Goal: Task Accomplishment & Management: Manage account settings

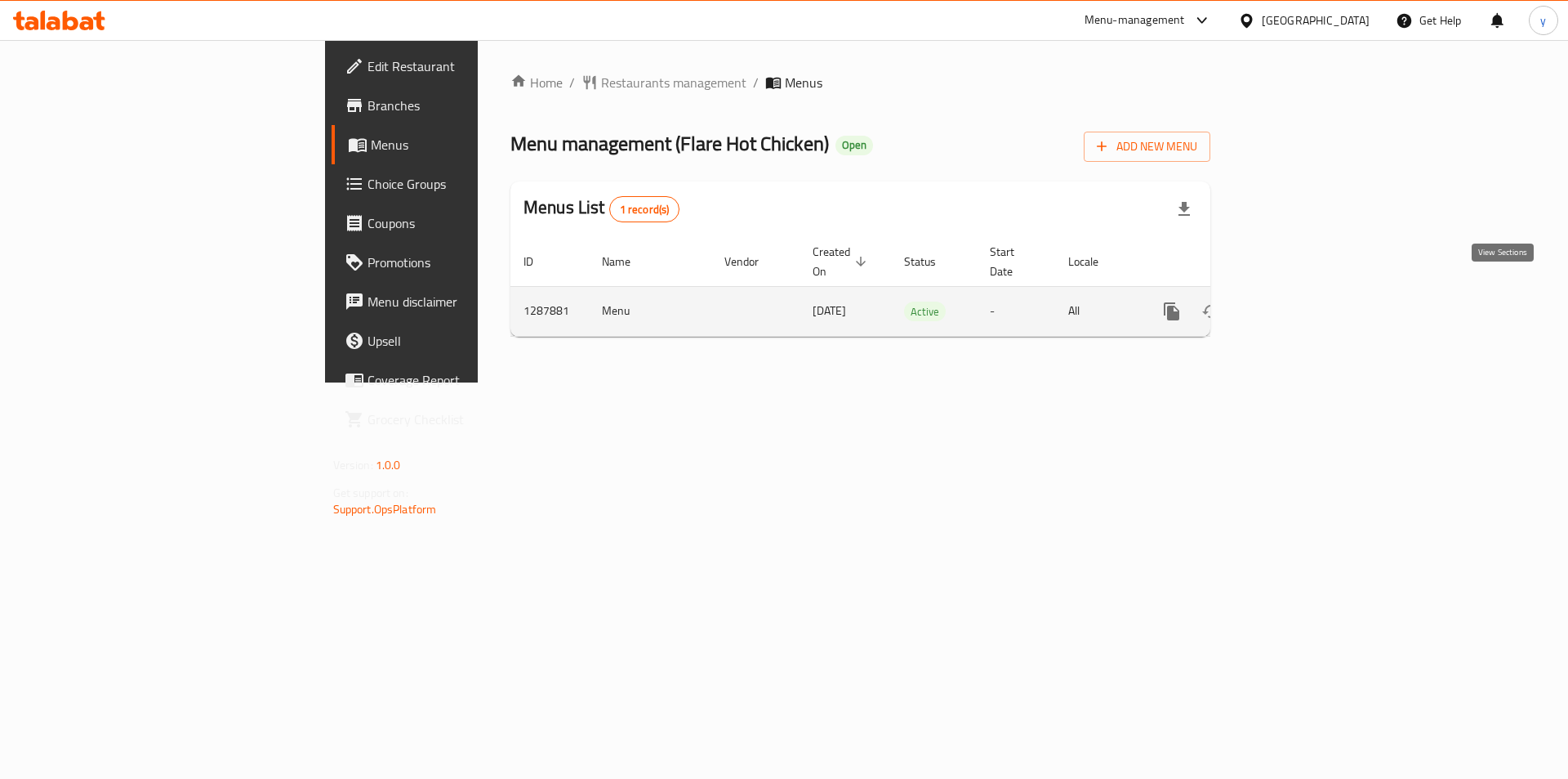
click at [1299, 302] on icon "enhanced table" at bounding box center [1290, 311] width 19 height 19
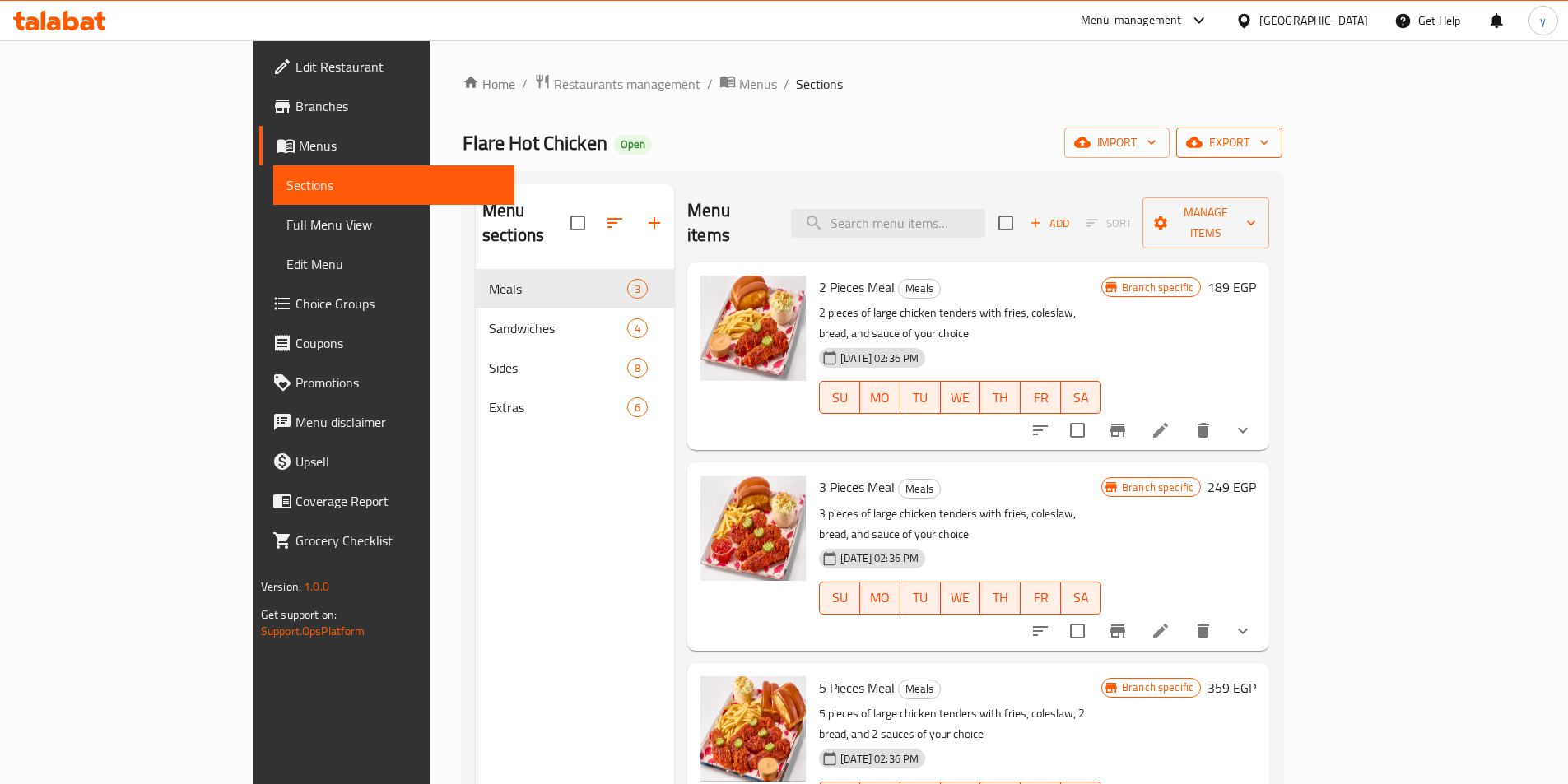
click at [1269, 140] on span "export" at bounding box center [1229, 142] width 80 height 20
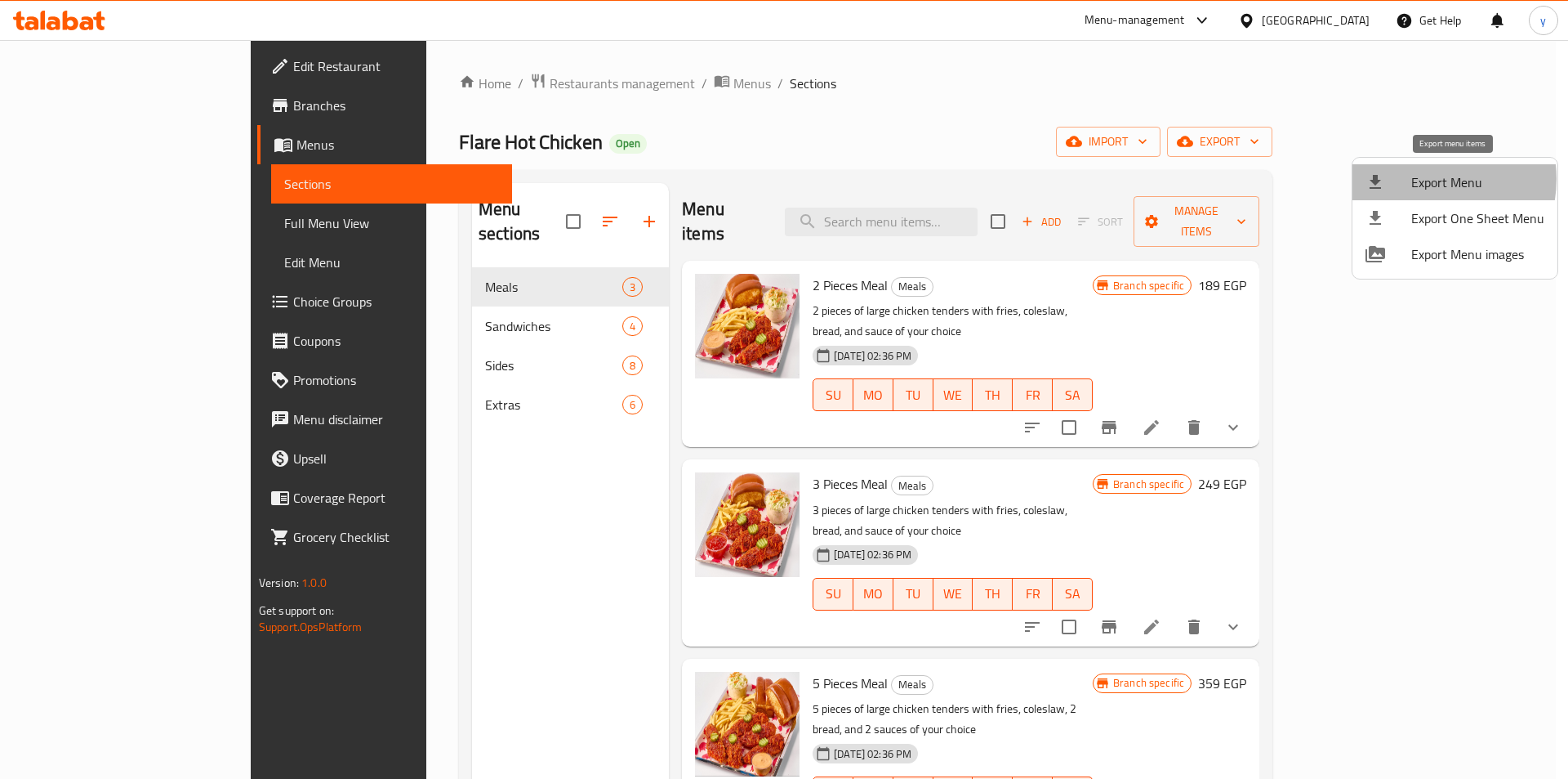
click at [1426, 179] on span "Export Menu" at bounding box center [1478, 182] width 133 height 19
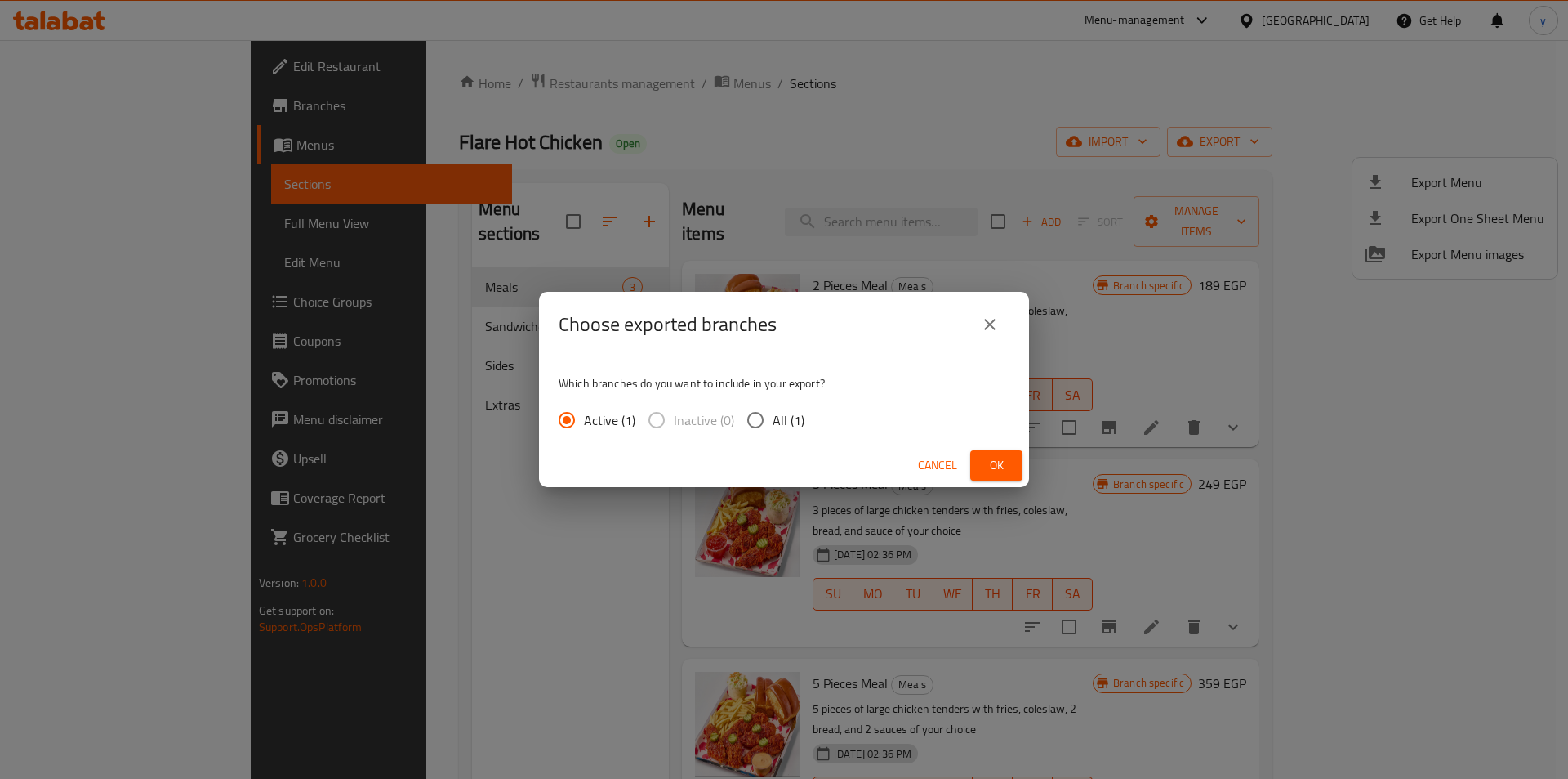
click at [774, 413] on span "All (1)" at bounding box center [788, 420] width 32 height 19
click at [773, 413] on input "All (1)" at bounding box center [755, 420] width 34 height 34
radio input "true"
click at [981, 463] on button "Ok" at bounding box center [996, 465] width 52 height 30
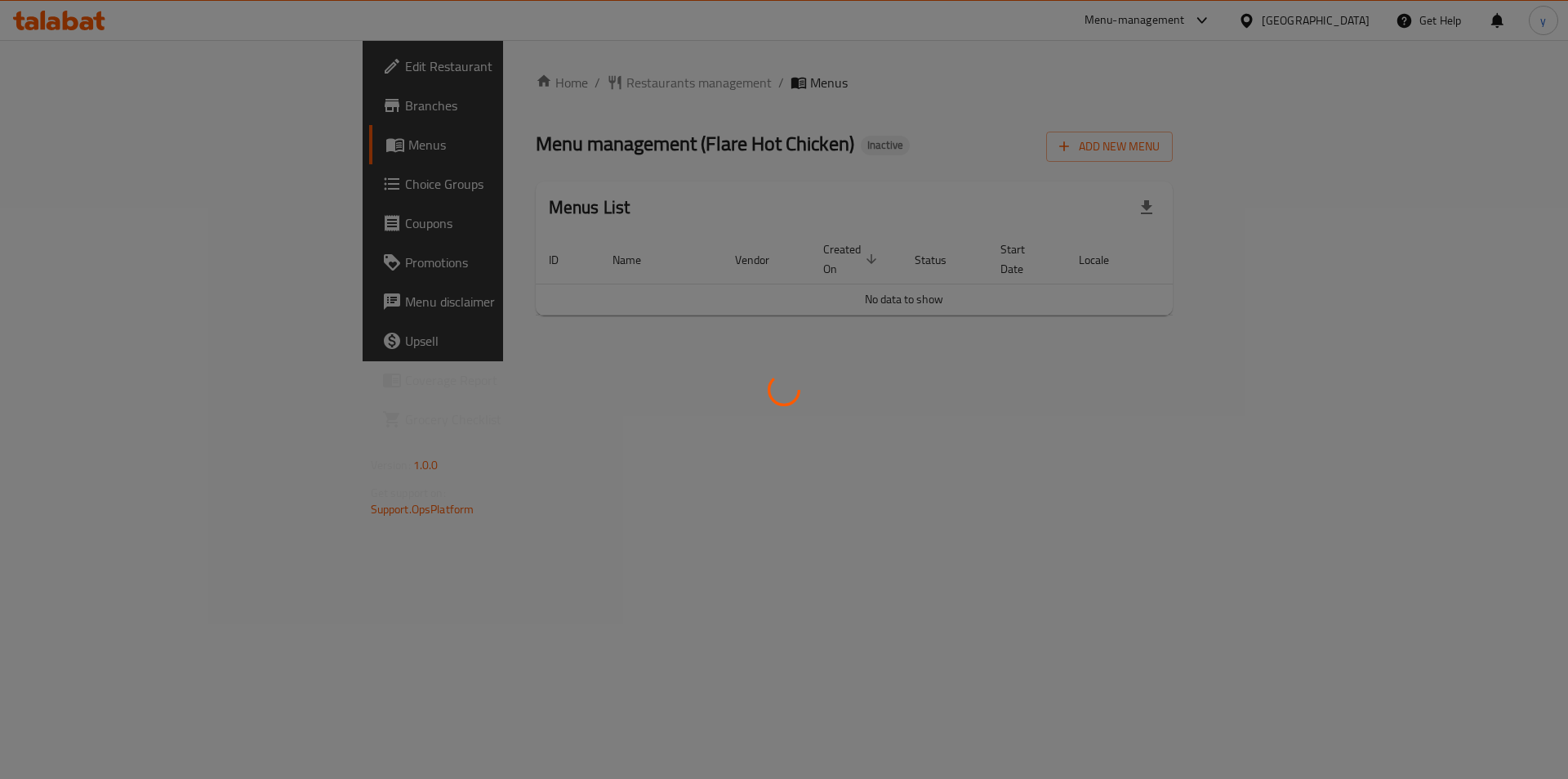
click at [843, 470] on div at bounding box center [784, 389] width 1568 height 779
click at [761, 361] on div at bounding box center [784, 389] width 1568 height 779
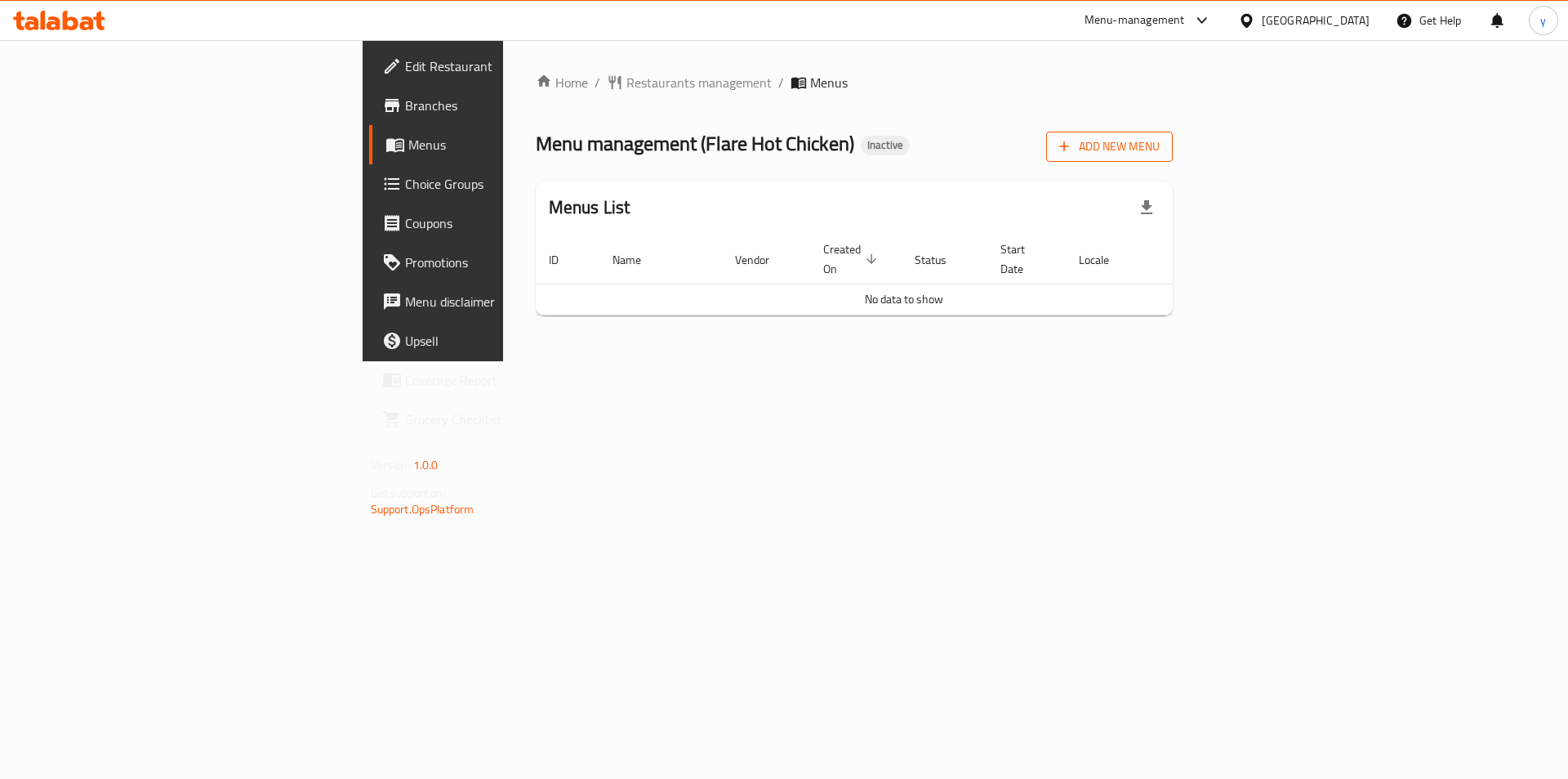
click at [1160, 146] on span "Add New Menu" at bounding box center [1110, 146] width 101 height 20
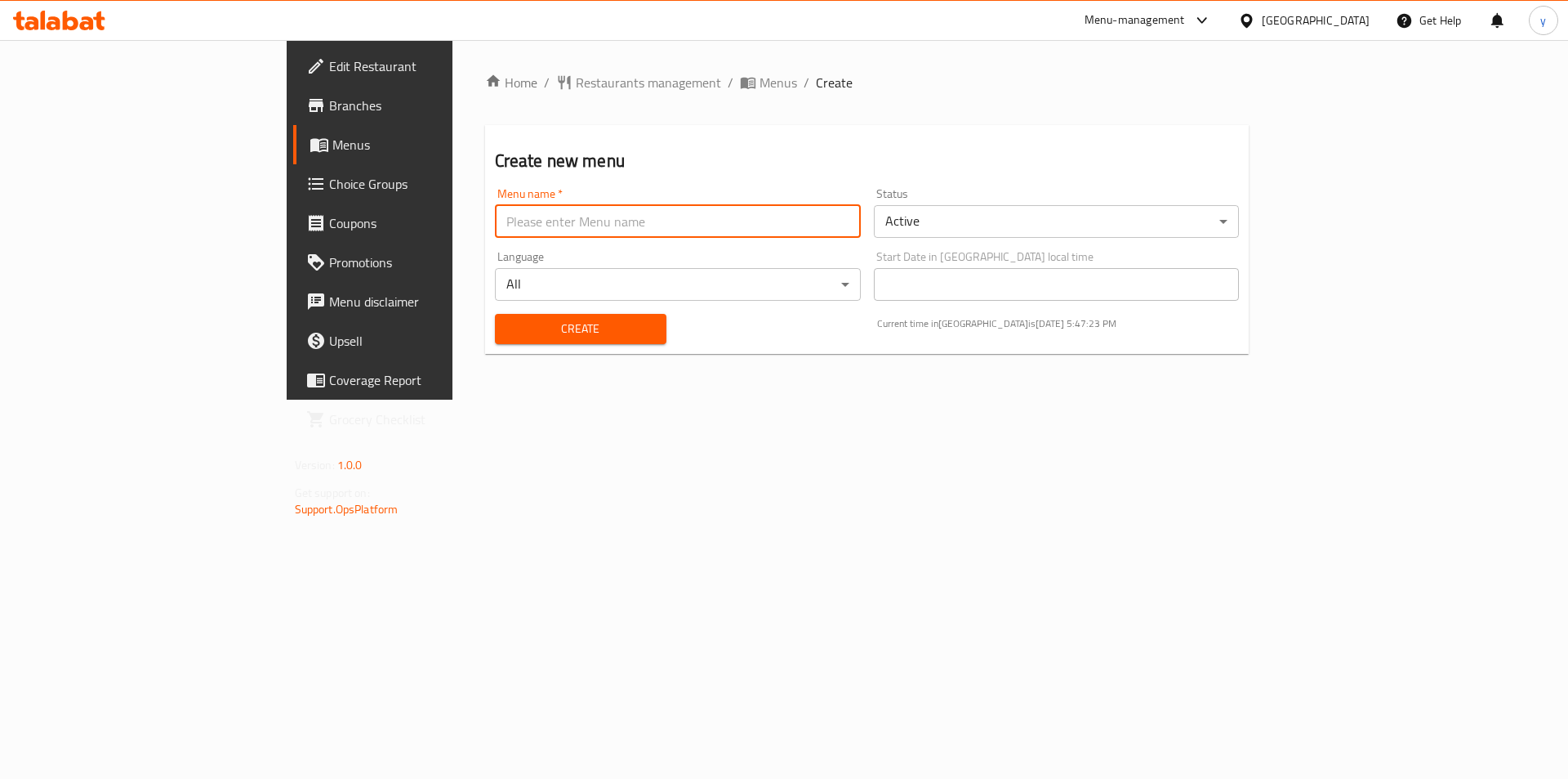
click at [722, 217] on input "text" at bounding box center [678, 221] width 366 height 33
type input "[DATE]"
click at [495, 314] on button "Create" at bounding box center [581, 329] width 171 height 30
click at [760, 81] on span "Menus" at bounding box center [779, 82] width 38 height 19
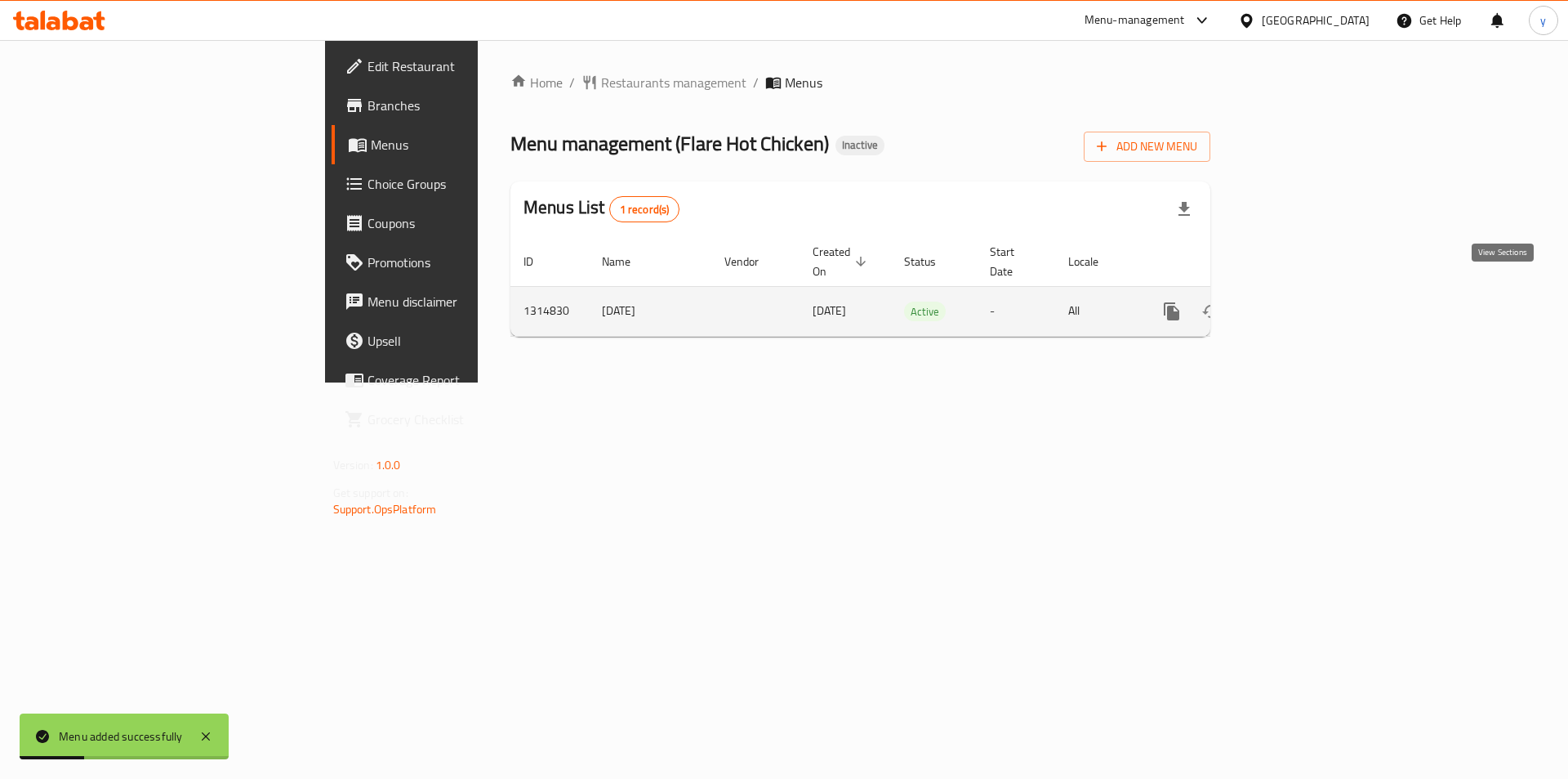
click at [1299, 302] on icon "enhanced table" at bounding box center [1290, 311] width 19 height 19
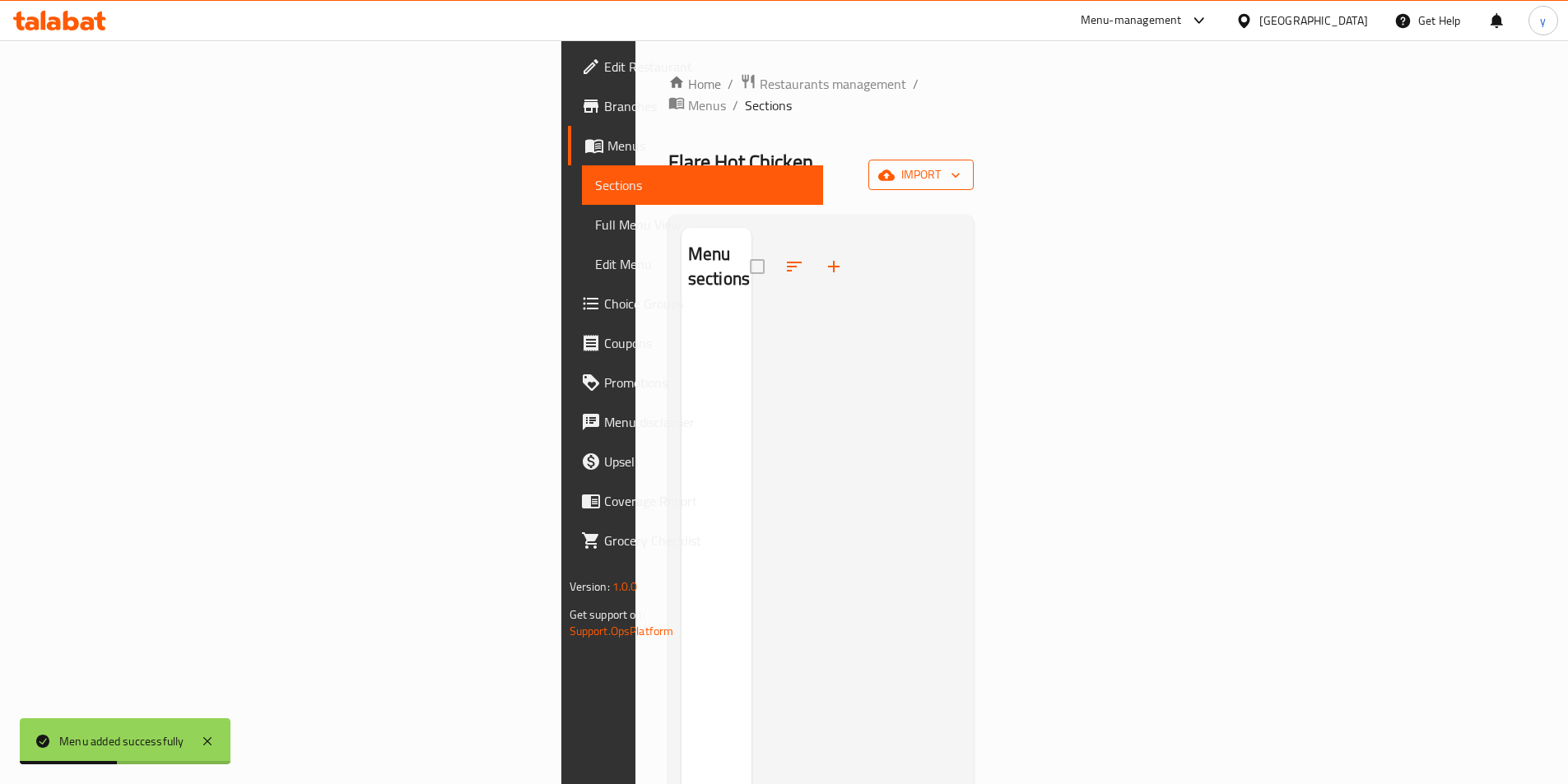
click at [961, 165] on span "import" at bounding box center [921, 174] width 79 height 20
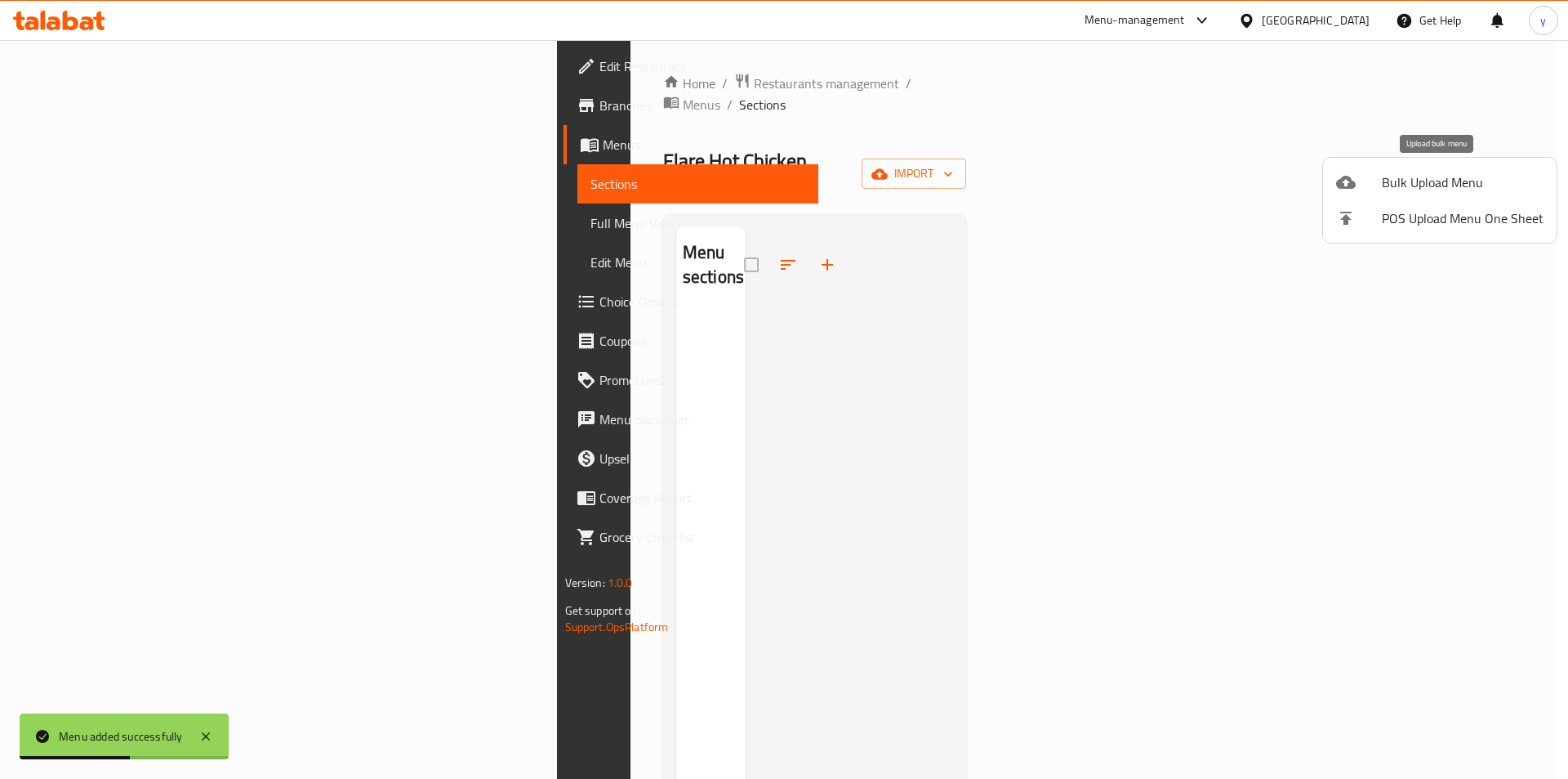
click at [1412, 185] on span "Bulk Upload Menu" at bounding box center [1463, 182] width 162 height 19
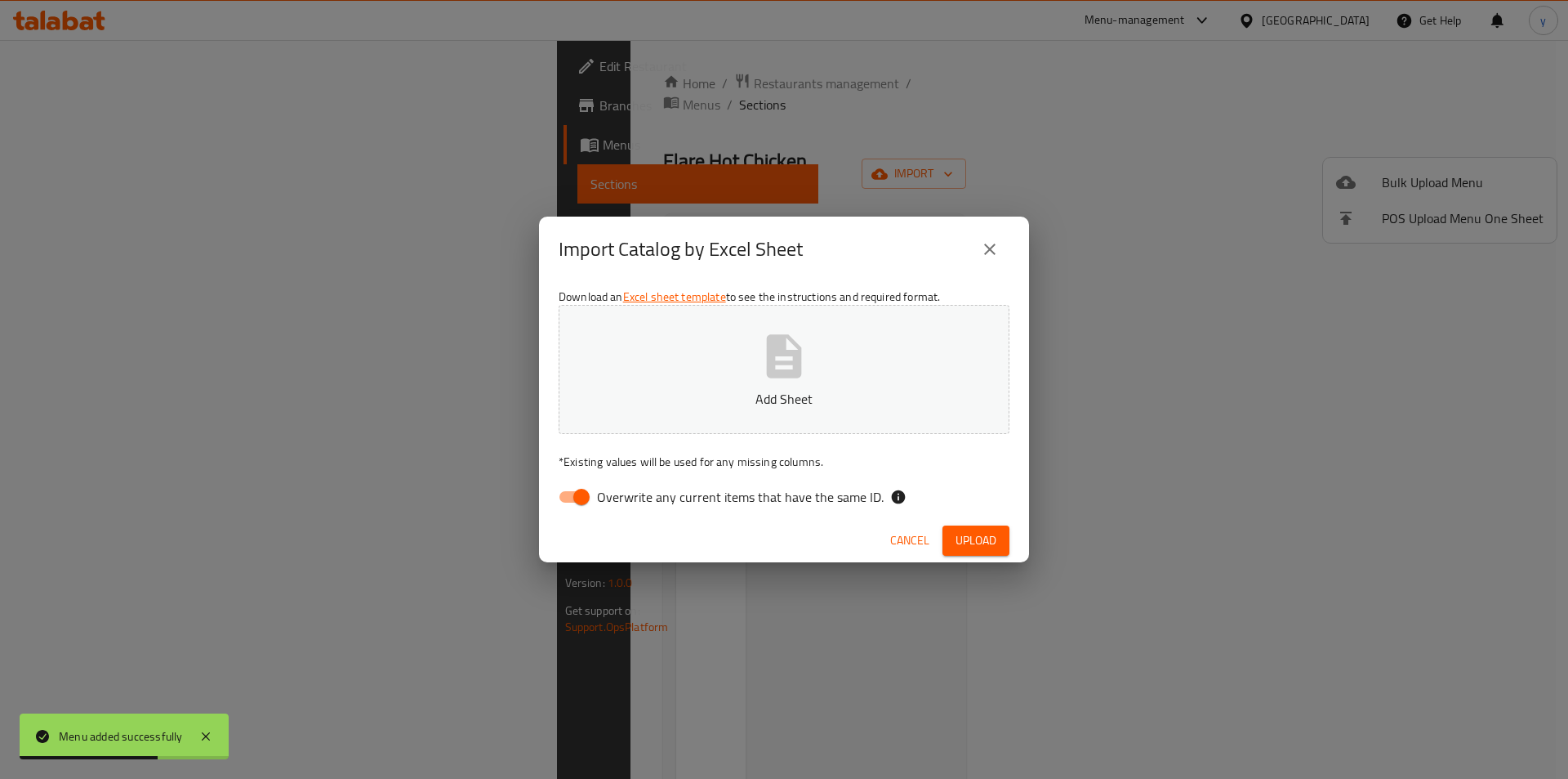
click at [631, 506] on span "Overwrite any current items that have the same ID." at bounding box center [741, 497] width 286 height 19
click at [628, 506] on input "Overwrite any current items that have the same ID." at bounding box center [581, 496] width 93 height 31
checkbox input "false"
click at [747, 375] on button "Add Sheet" at bounding box center [784, 370] width 451 height 129
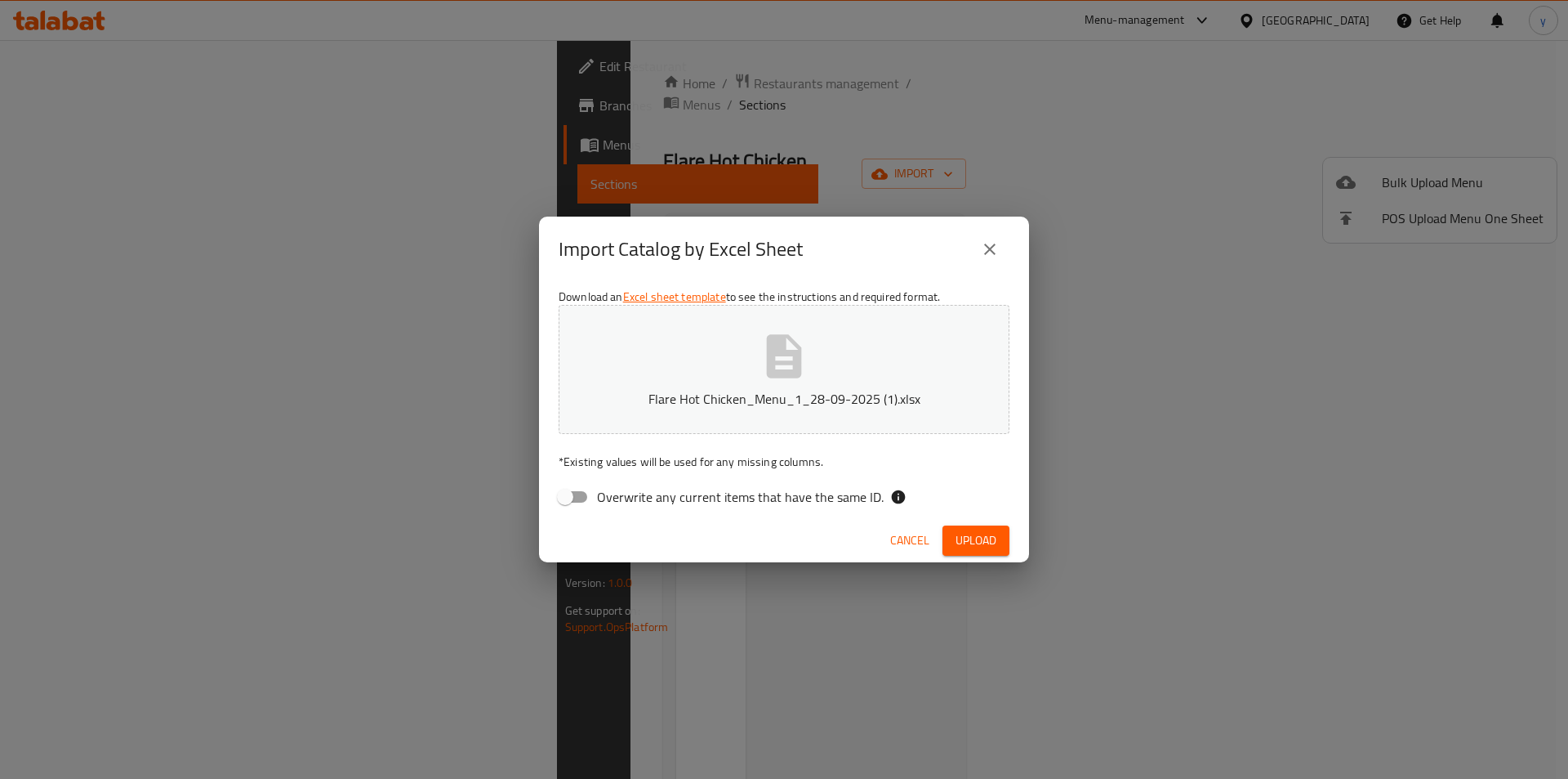
click at [982, 536] on span "Upload" at bounding box center [976, 540] width 41 height 20
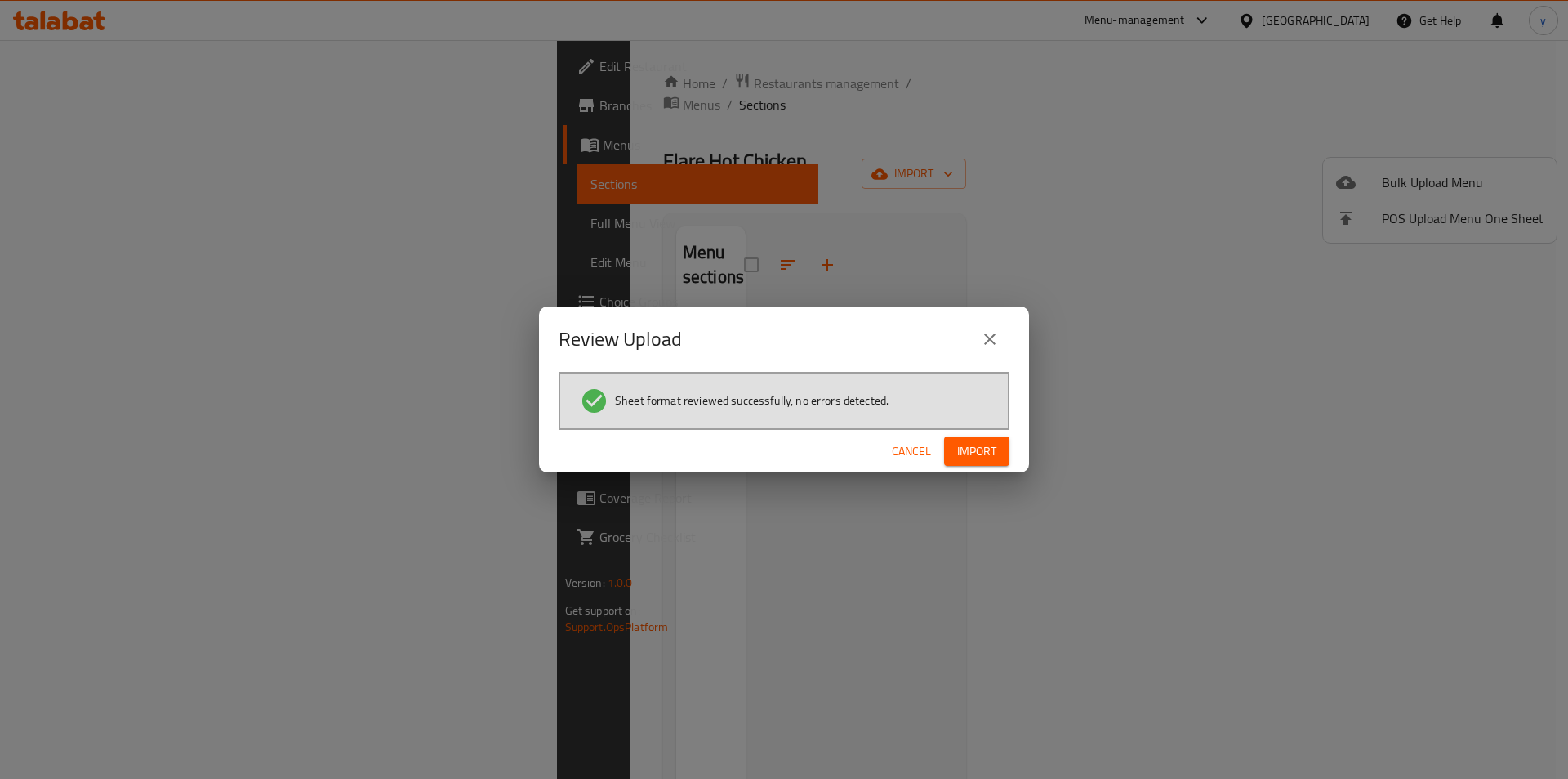
click button "Cancel" at bounding box center [911, 452] width 52 height 30
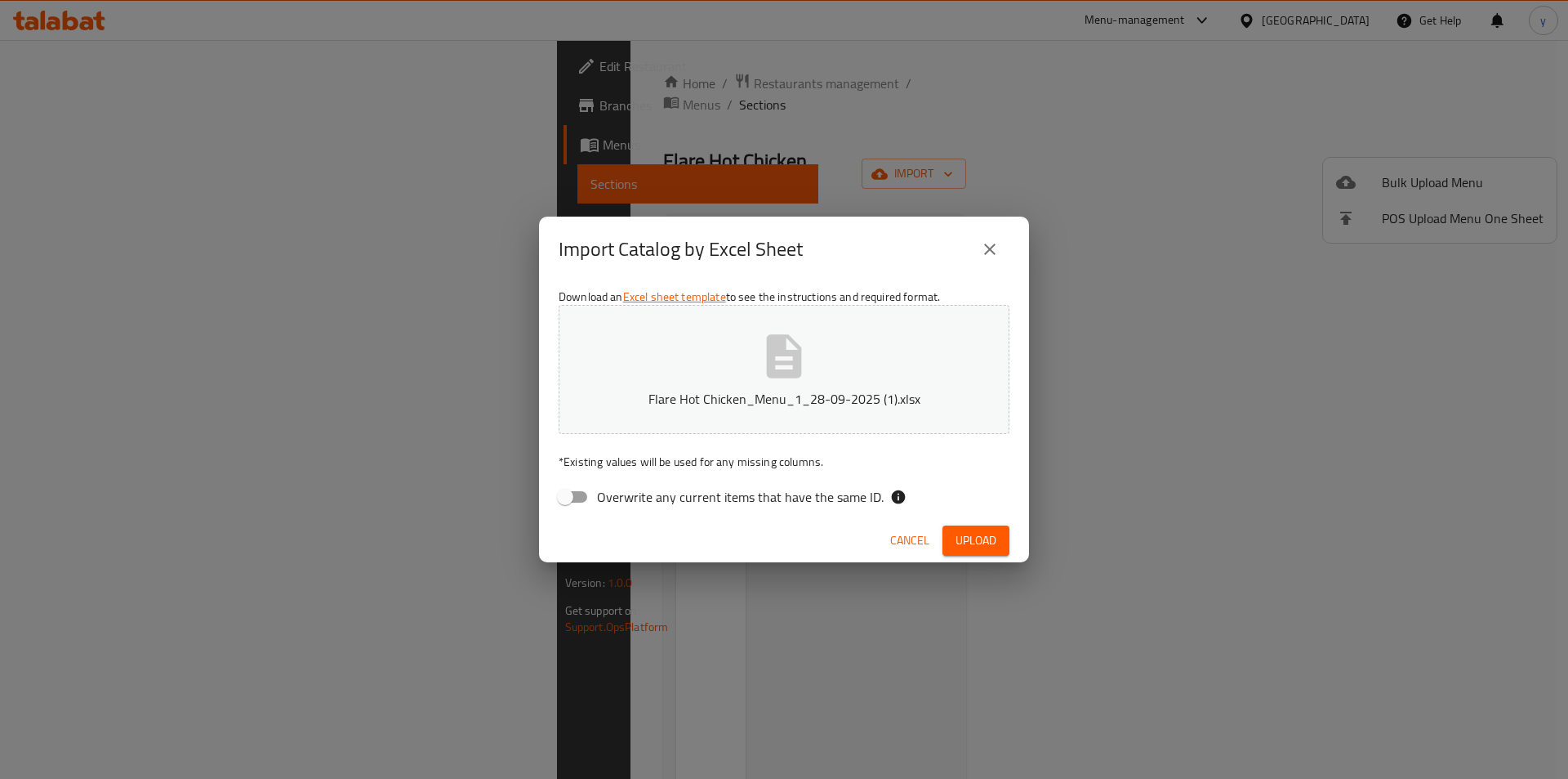
click at [982, 543] on span "Upload" at bounding box center [976, 540] width 41 height 20
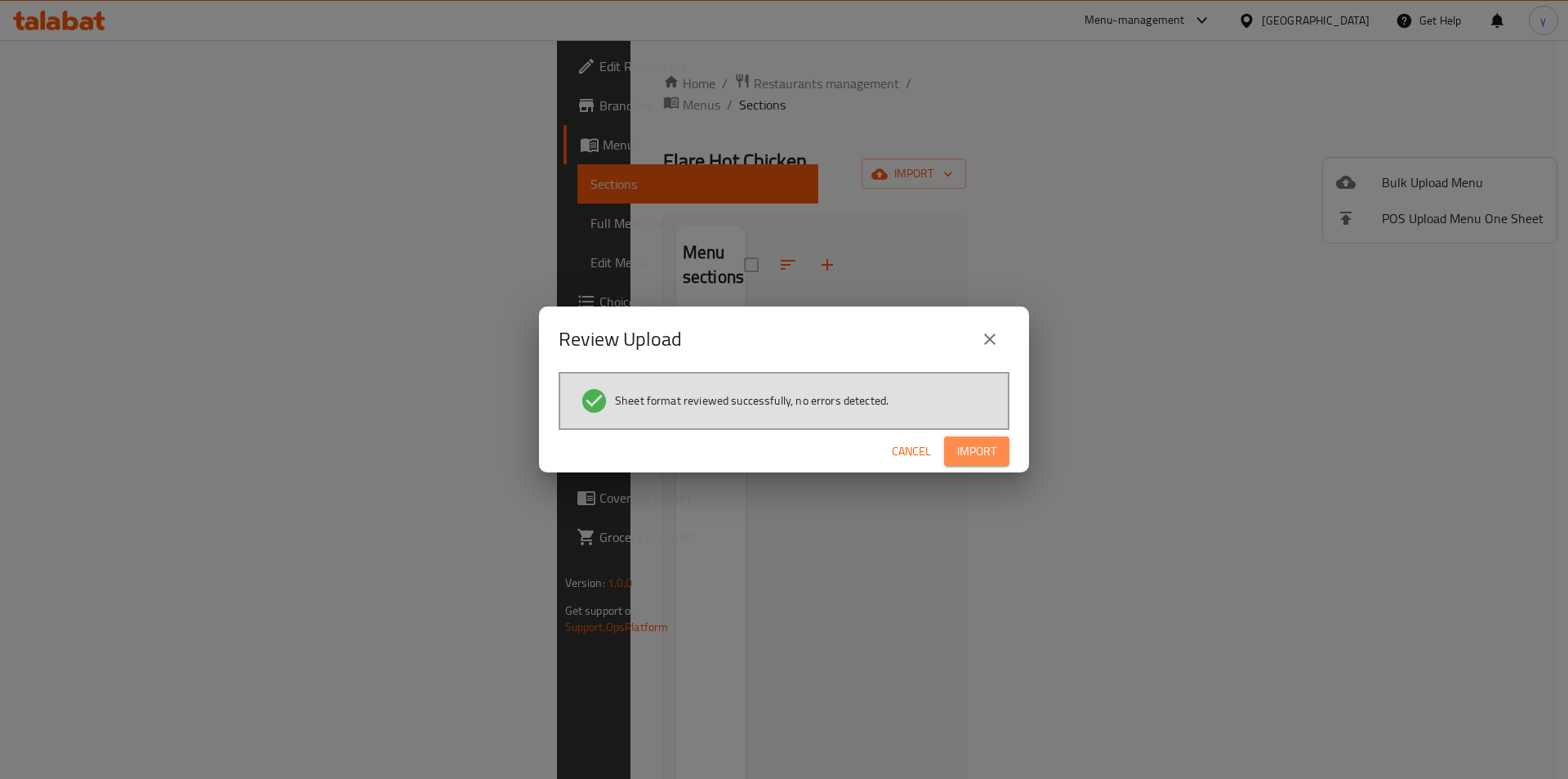
click at [983, 442] on span "Import" at bounding box center [977, 451] width 39 height 20
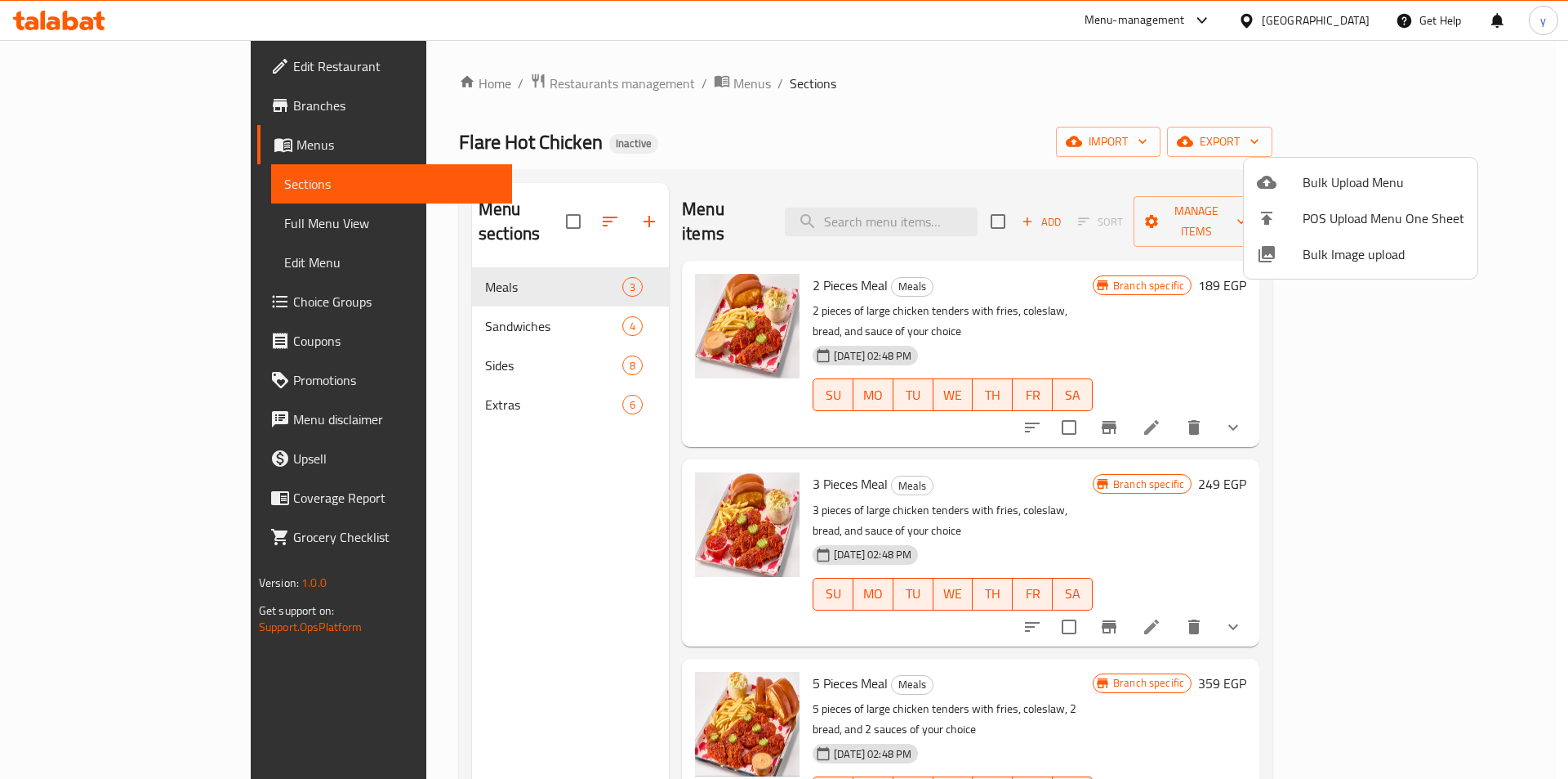
click at [950, 126] on div at bounding box center [784, 389] width 1568 height 779
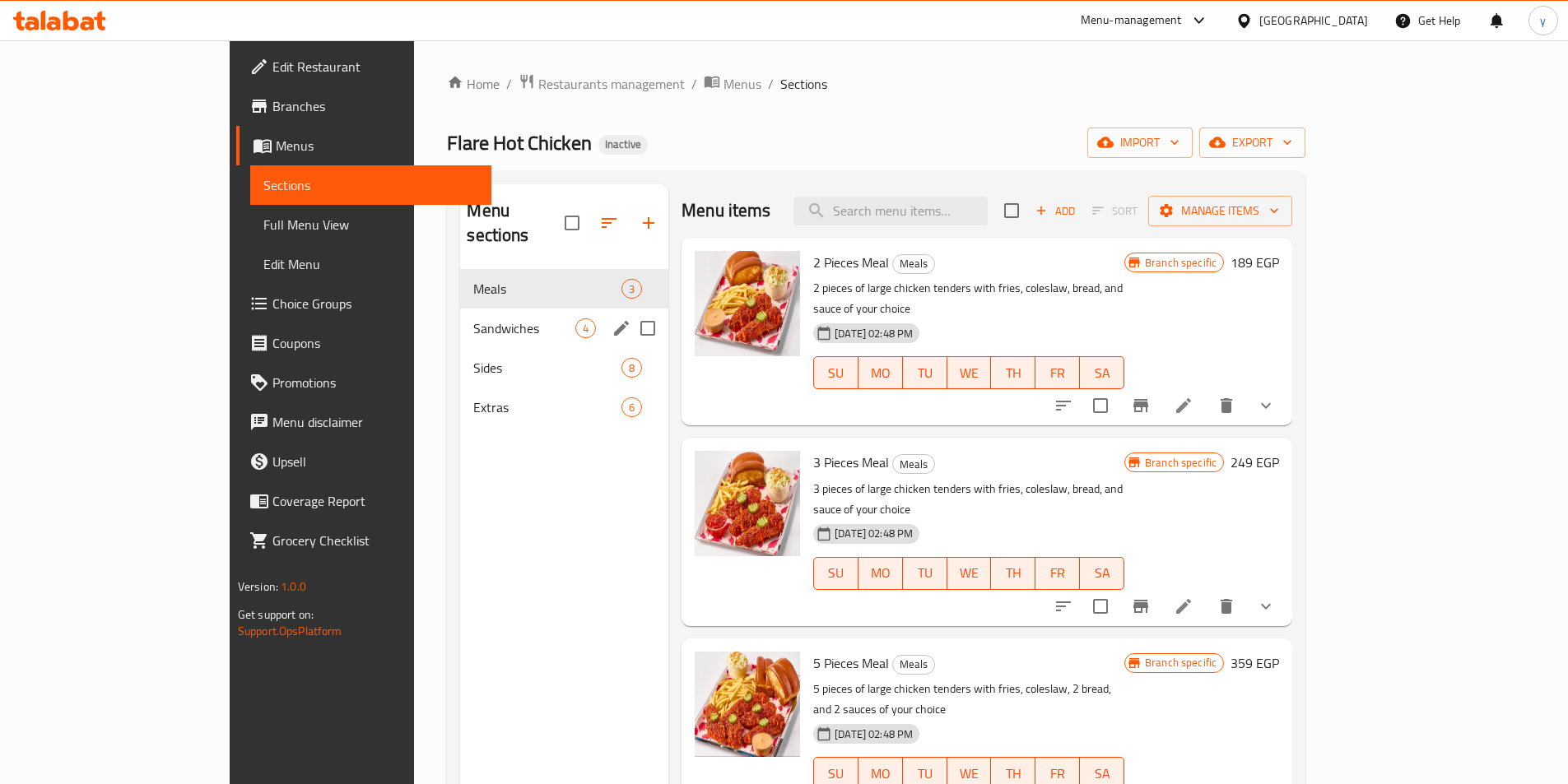
click at [530, 318] on div "Sandwiches 4" at bounding box center [565, 328] width 208 height 39
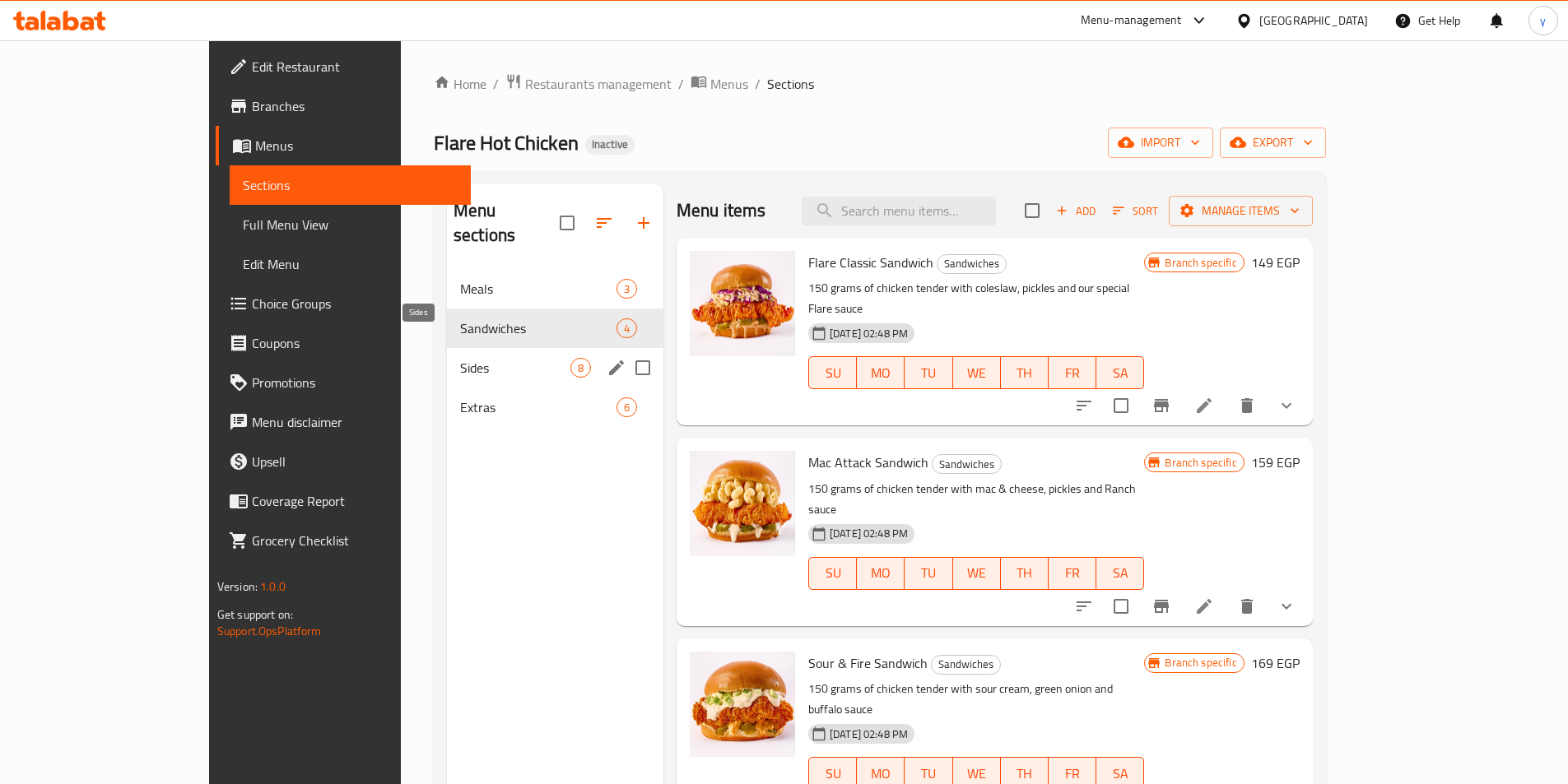
click at [475, 358] on span "Sides" at bounding box center [516, 368] width 110 height 20
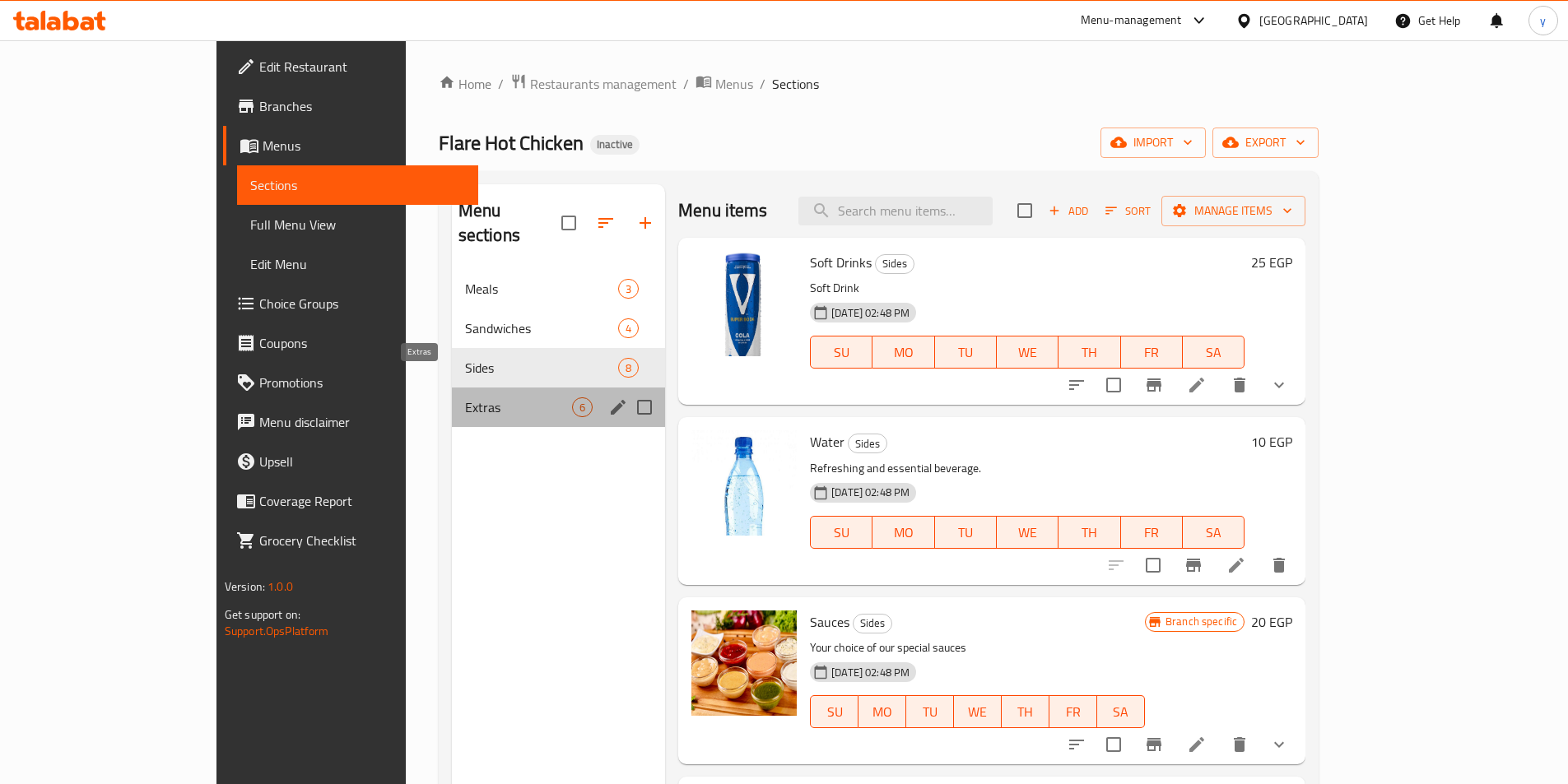
click at [465, 397] on span "Extras" at bounding box center [518, 407] width 107 height 20
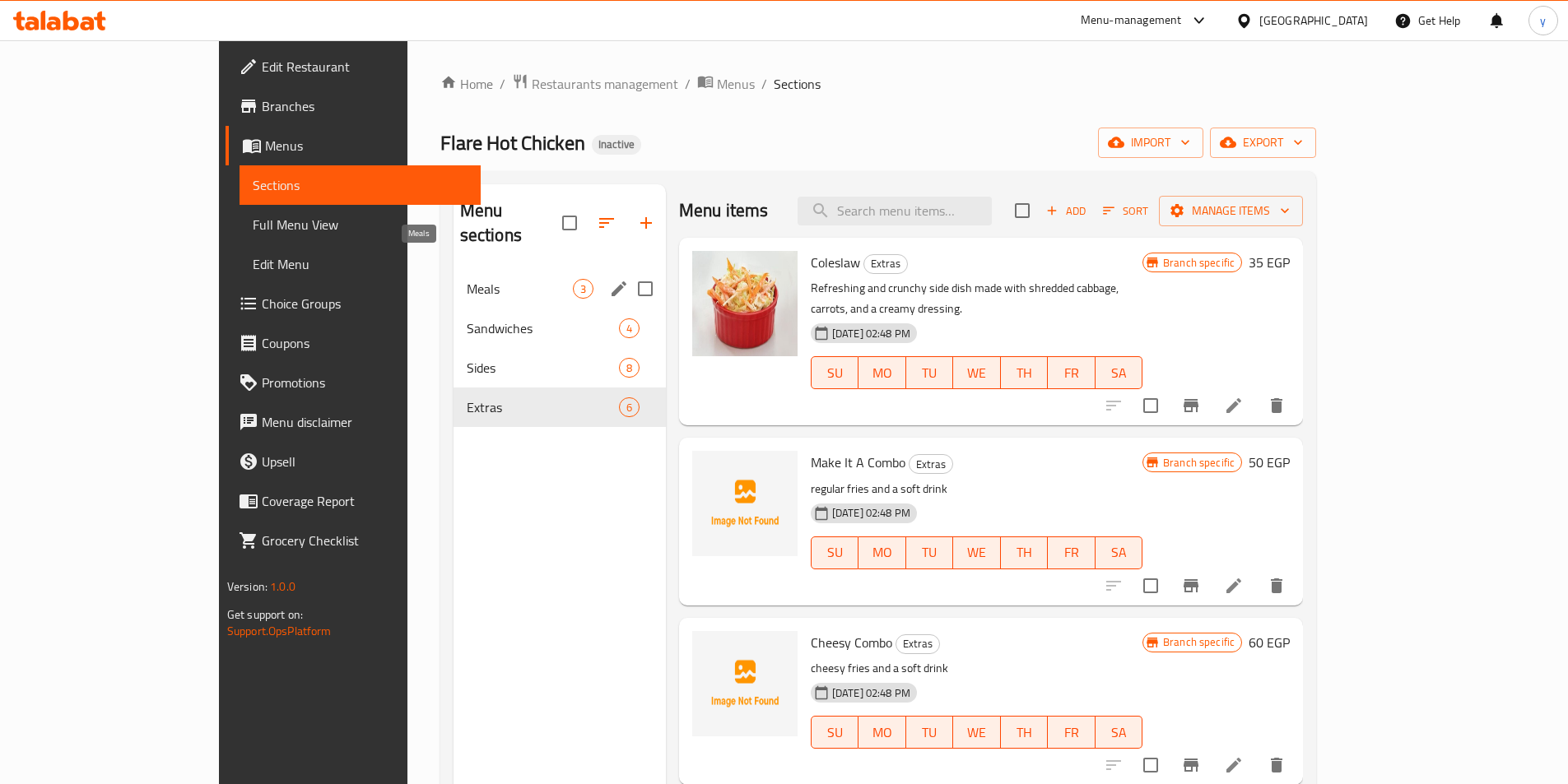
click at [467, 279] on span "Meals" at bounding box center [519, 288] width 106 height 20
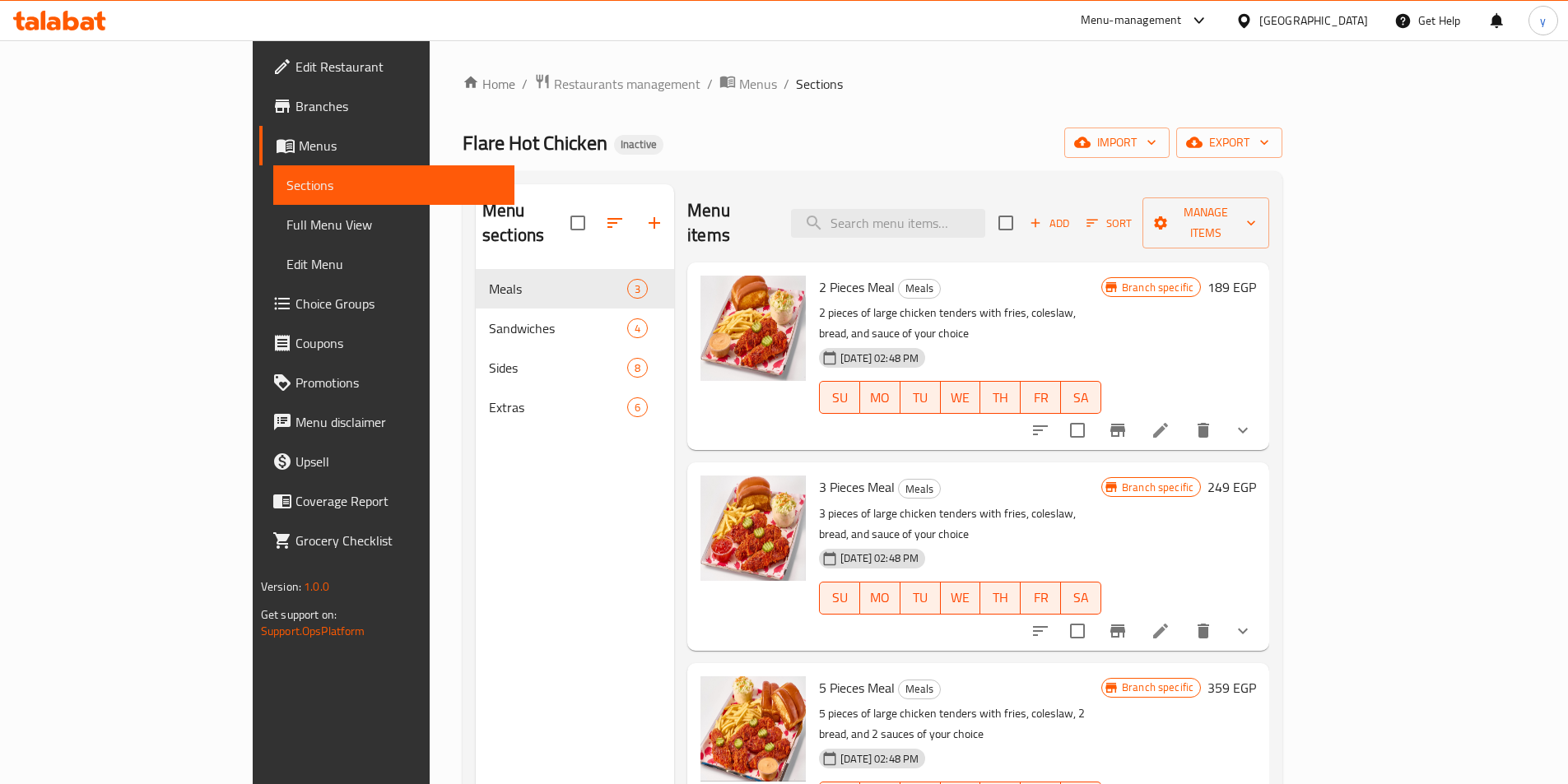
click at [760, 97] on div "Home / Restaurants management / Menus / Sections Flare Hot Chicken Inactive imp…" at bounding box center [872, 527] width 819 height 908
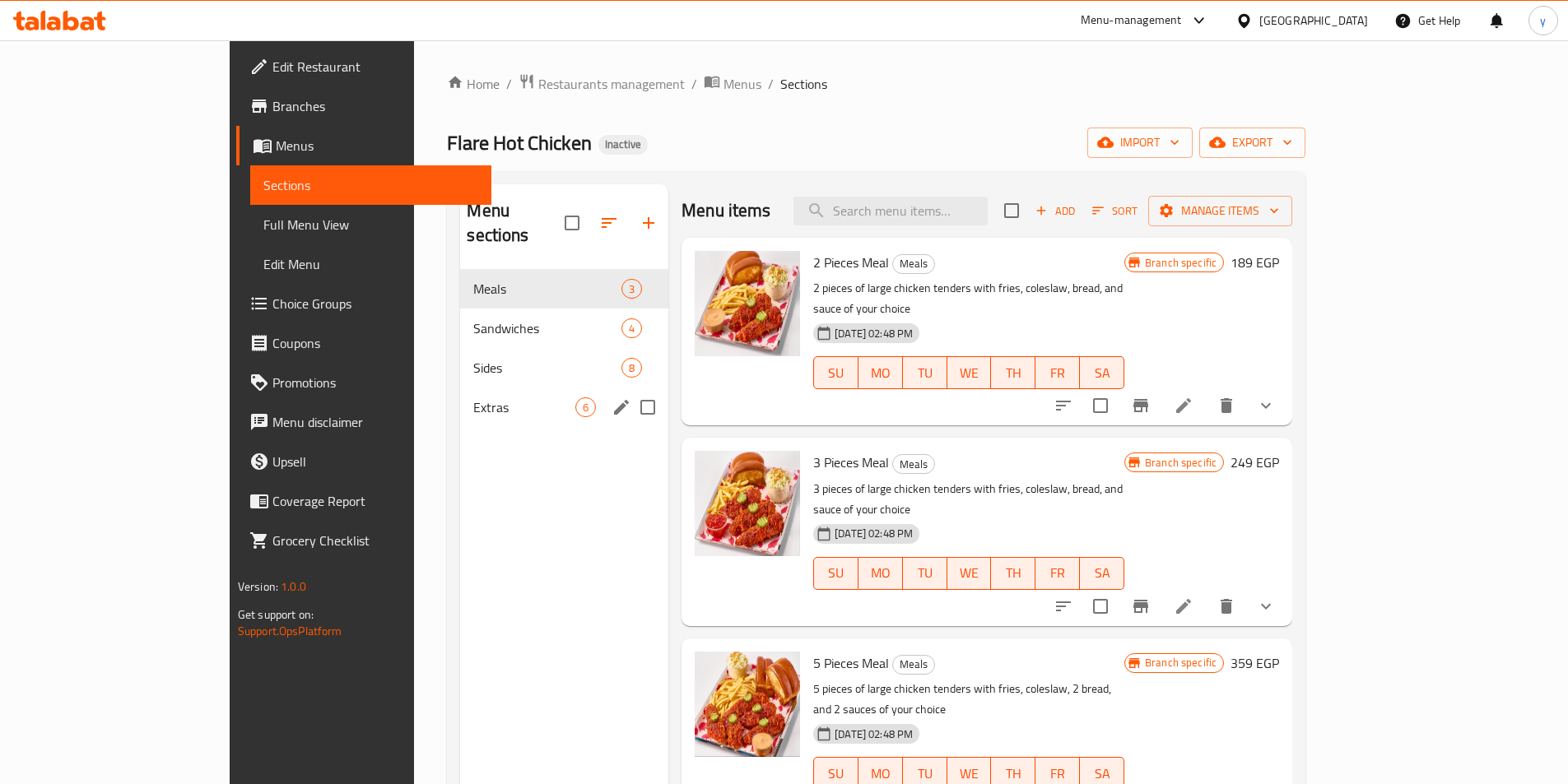
click at [484, 397] on span "Extras" at bounding box center [524, 407] width 102 height 20
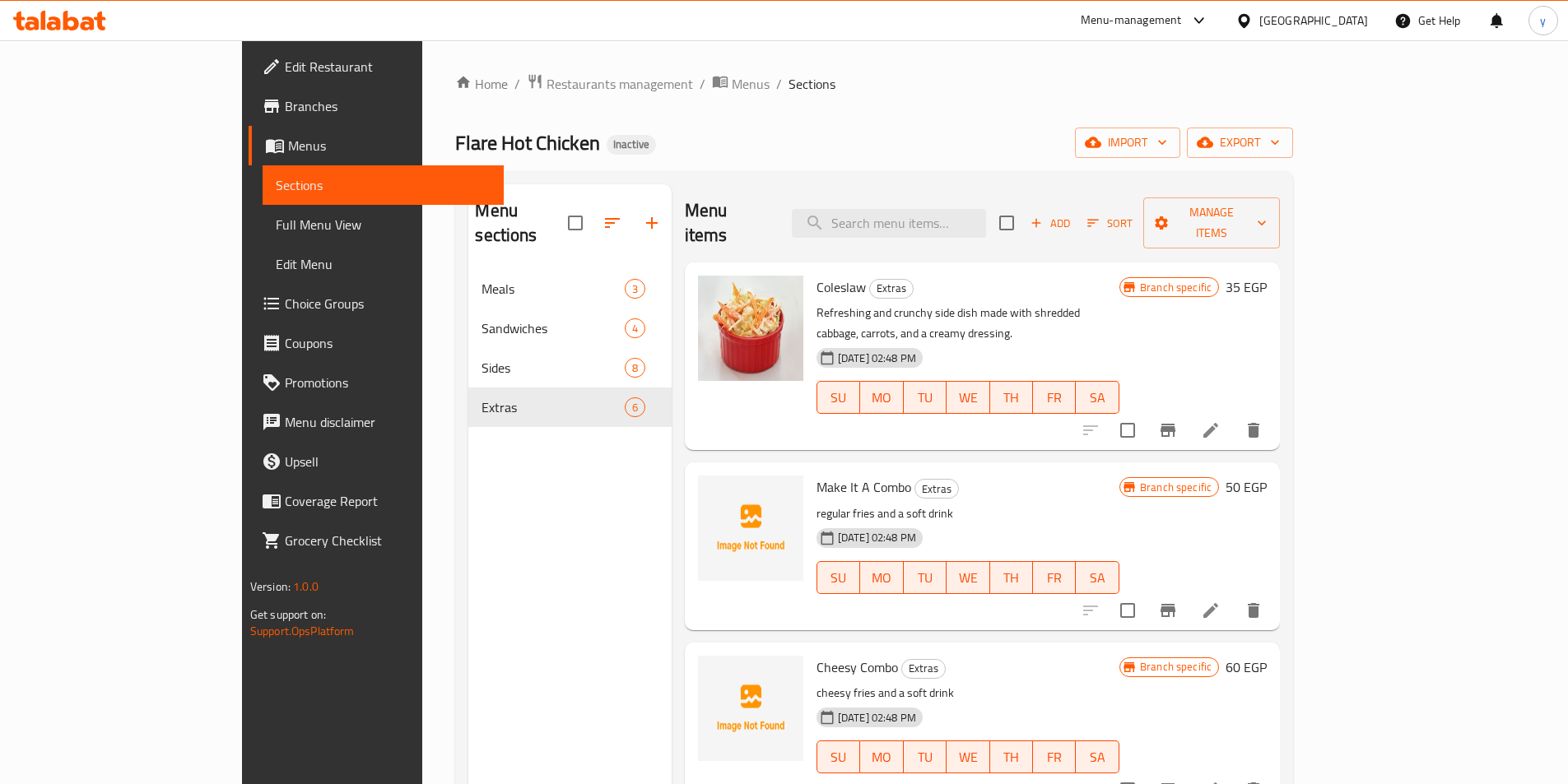
click at [469, 234] on div "Menu sections" at bounding box center [569, 223] width 202 height 78
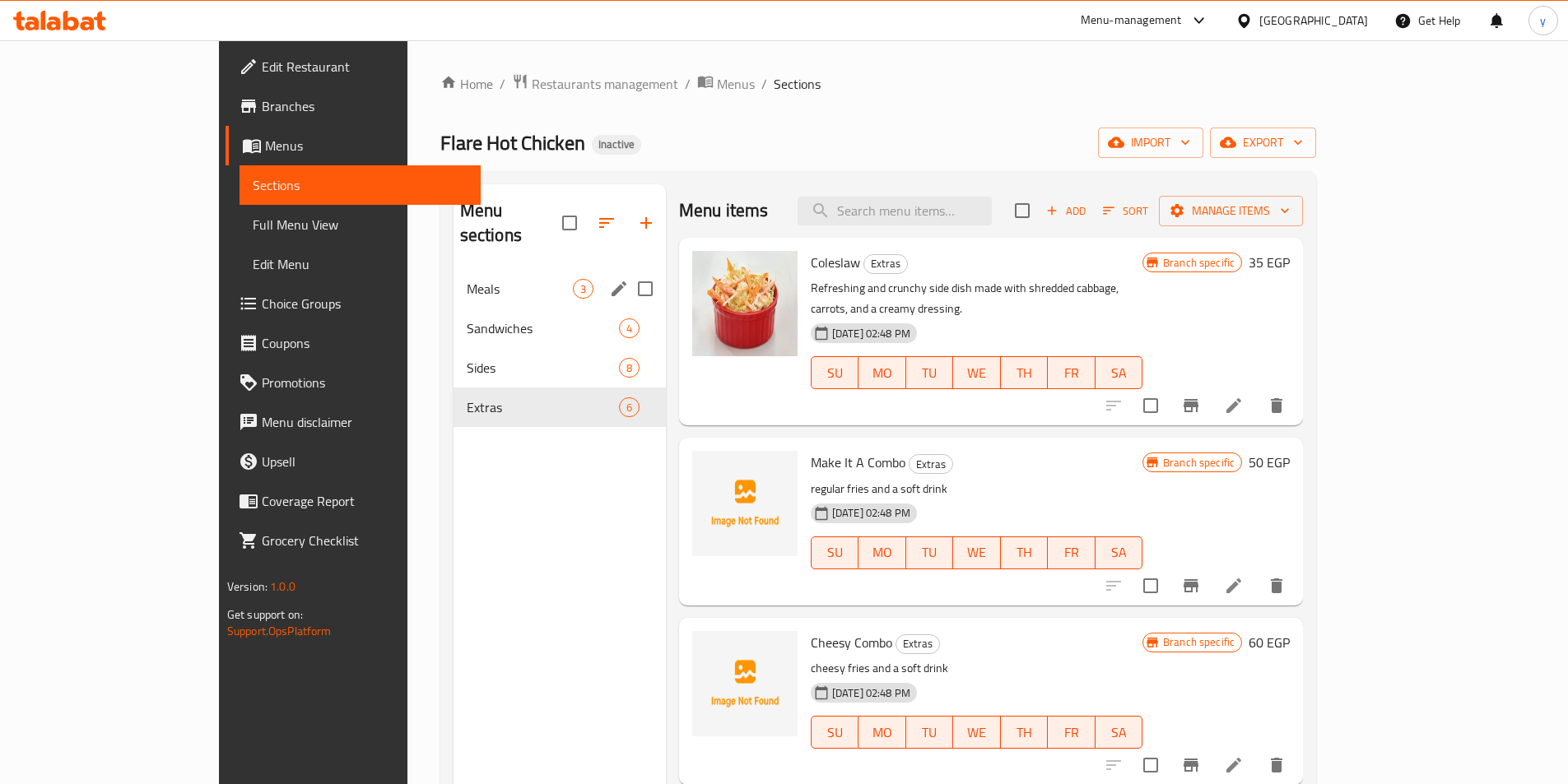
click at [456, 276] on div "Meals 3" at bounding box center [559, 288] width 212 height 39
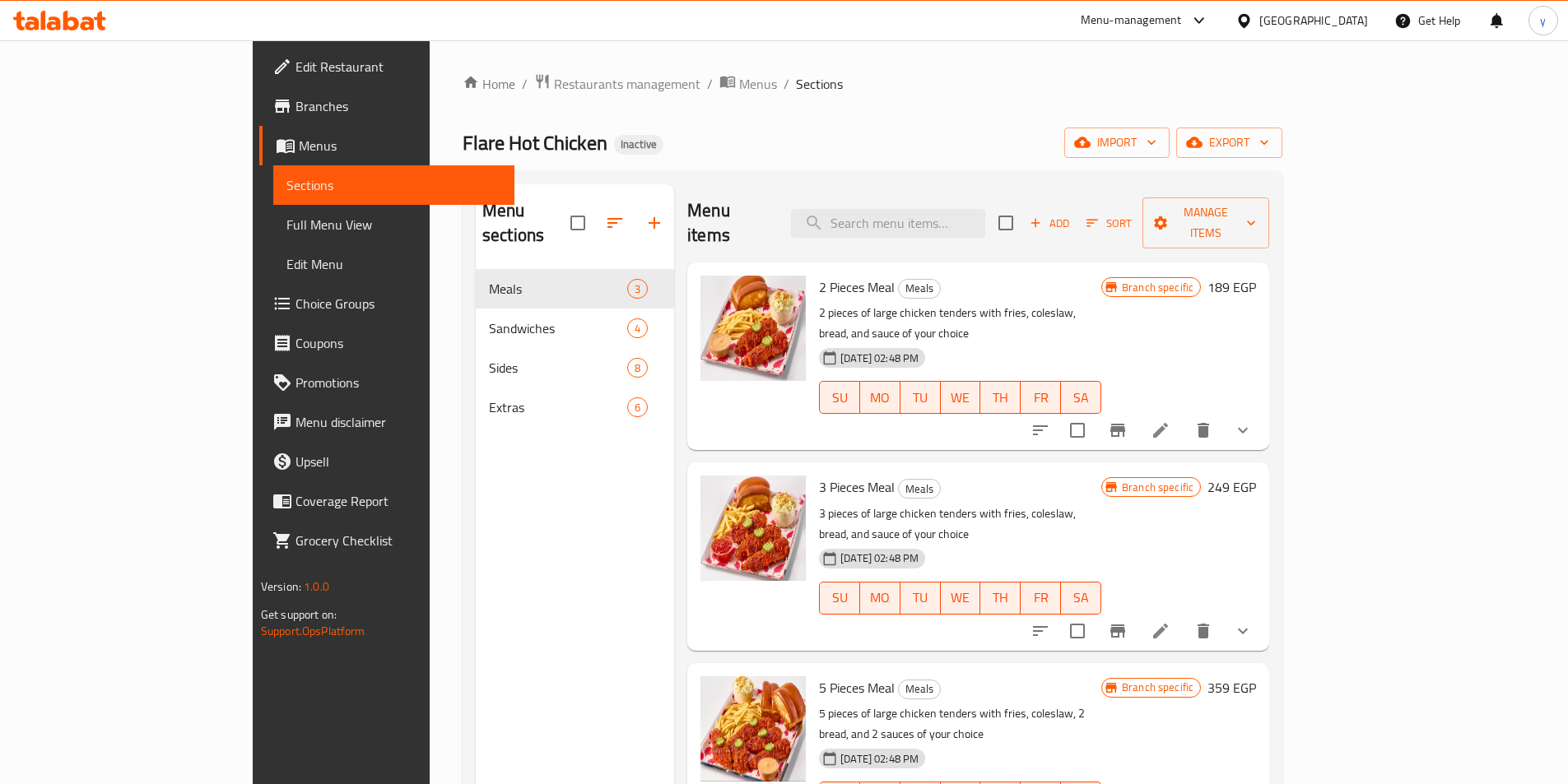
click at [287, 222] on span "Full Menu View" at bounding box center [394, 224] width 215 height 20
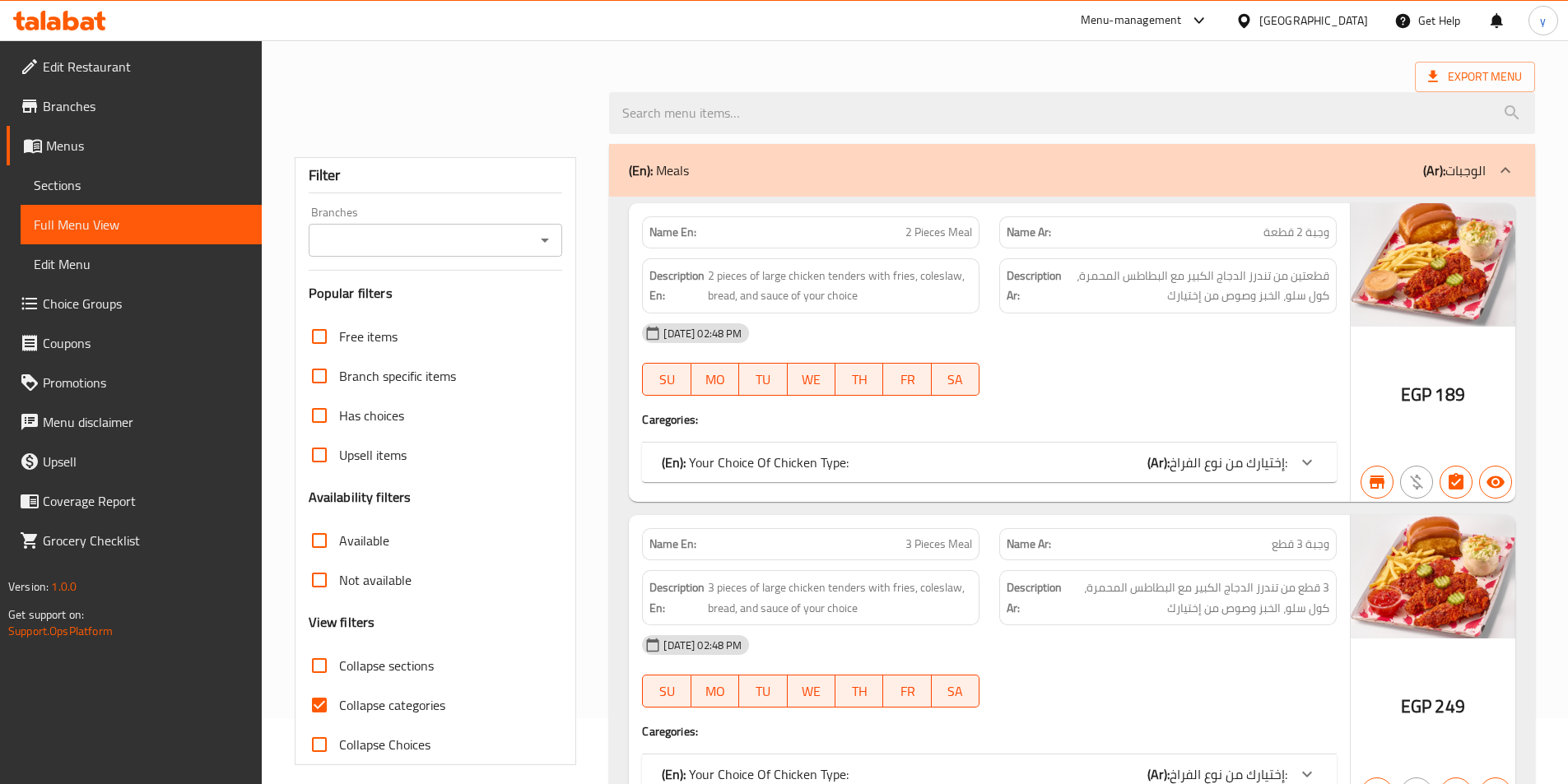
scroll to position [165, 0]
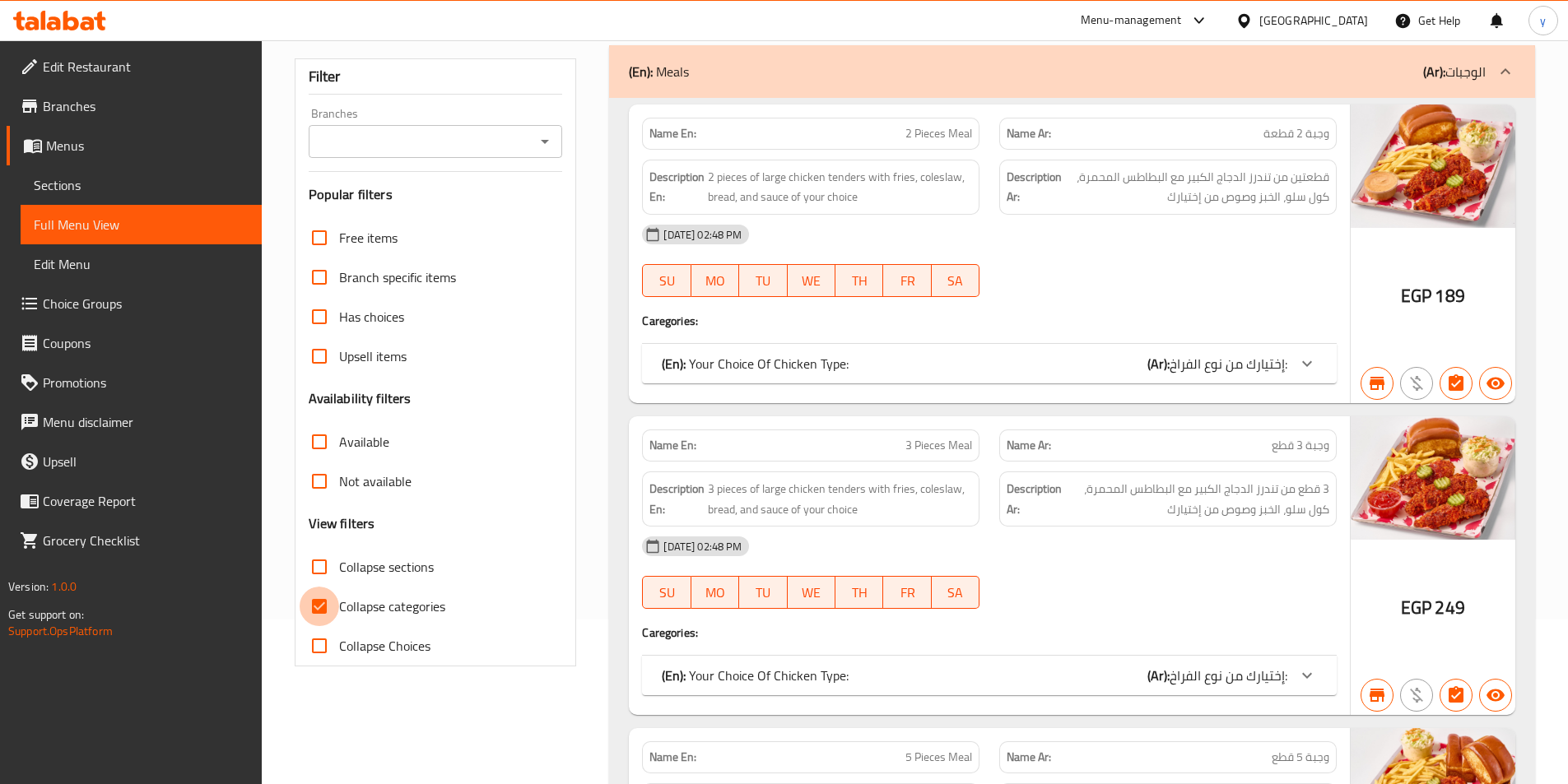
click at [330, 602] on input "Collapse categories" at bounding box center [319, 606] width 39 height 39
checkbox input "false"
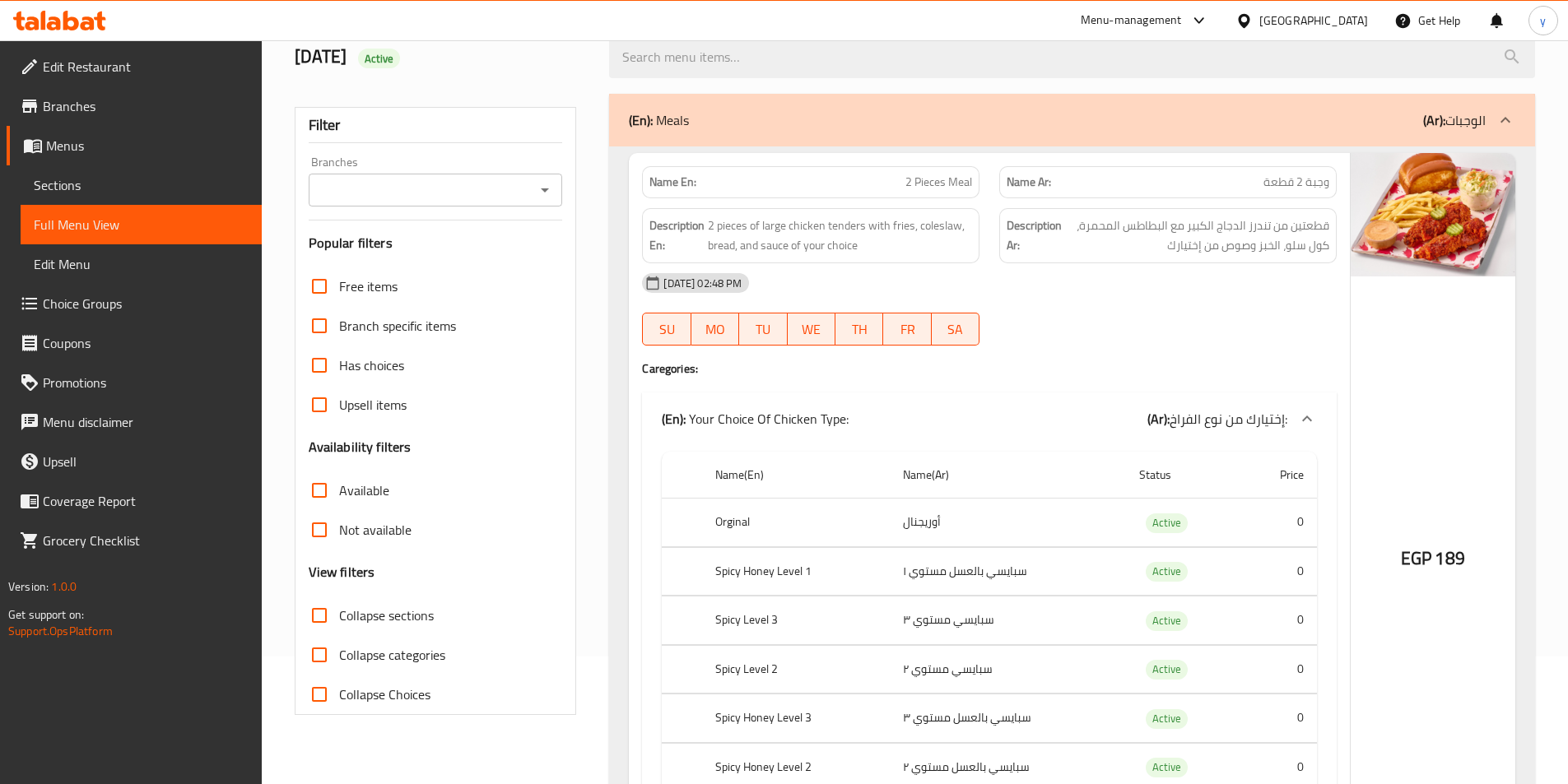
scroll to position [0, 0]
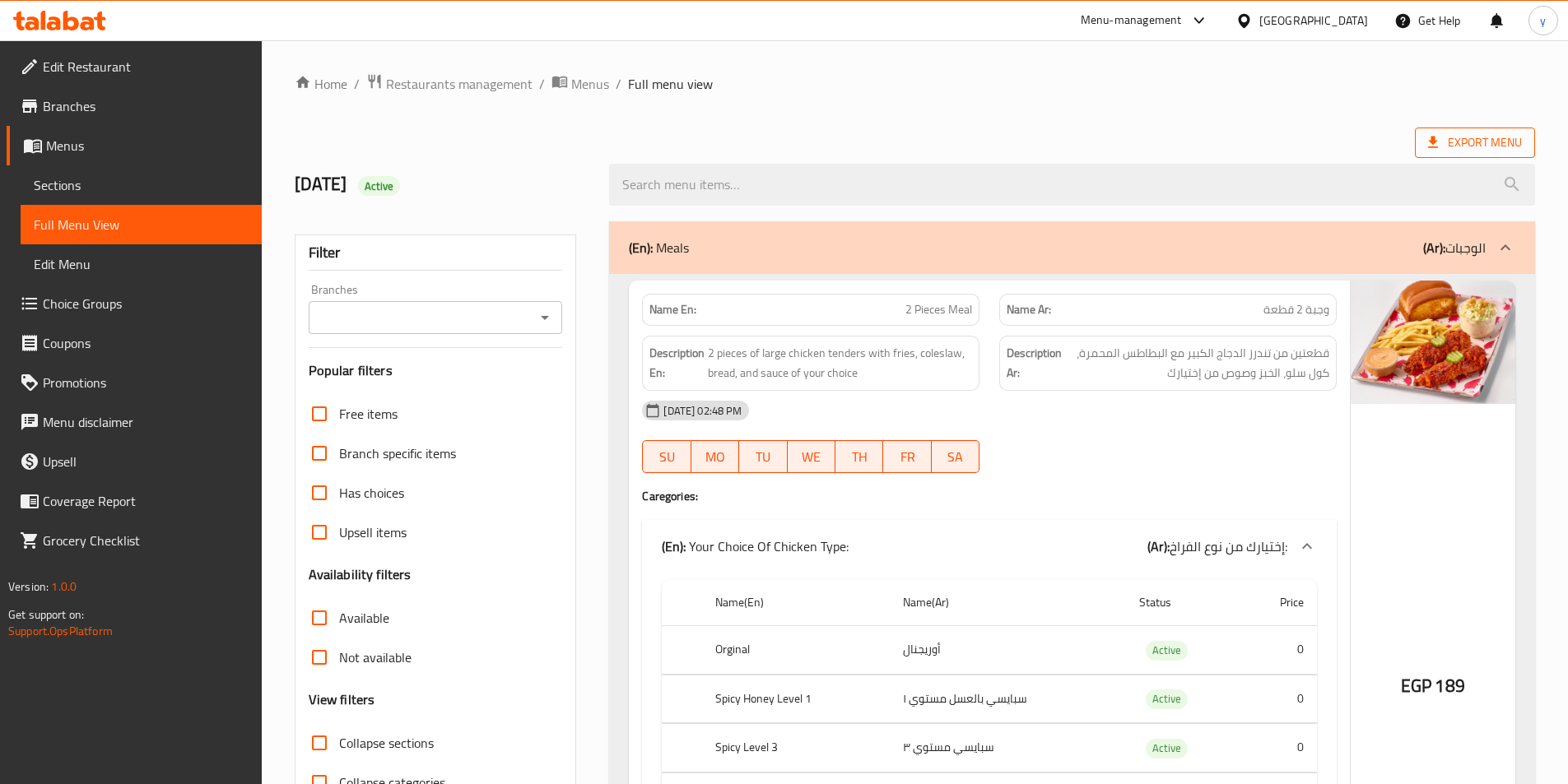
click at [1483, 141] on span "Export Menu" at bounding box center [1474, 142] width 93 height 20
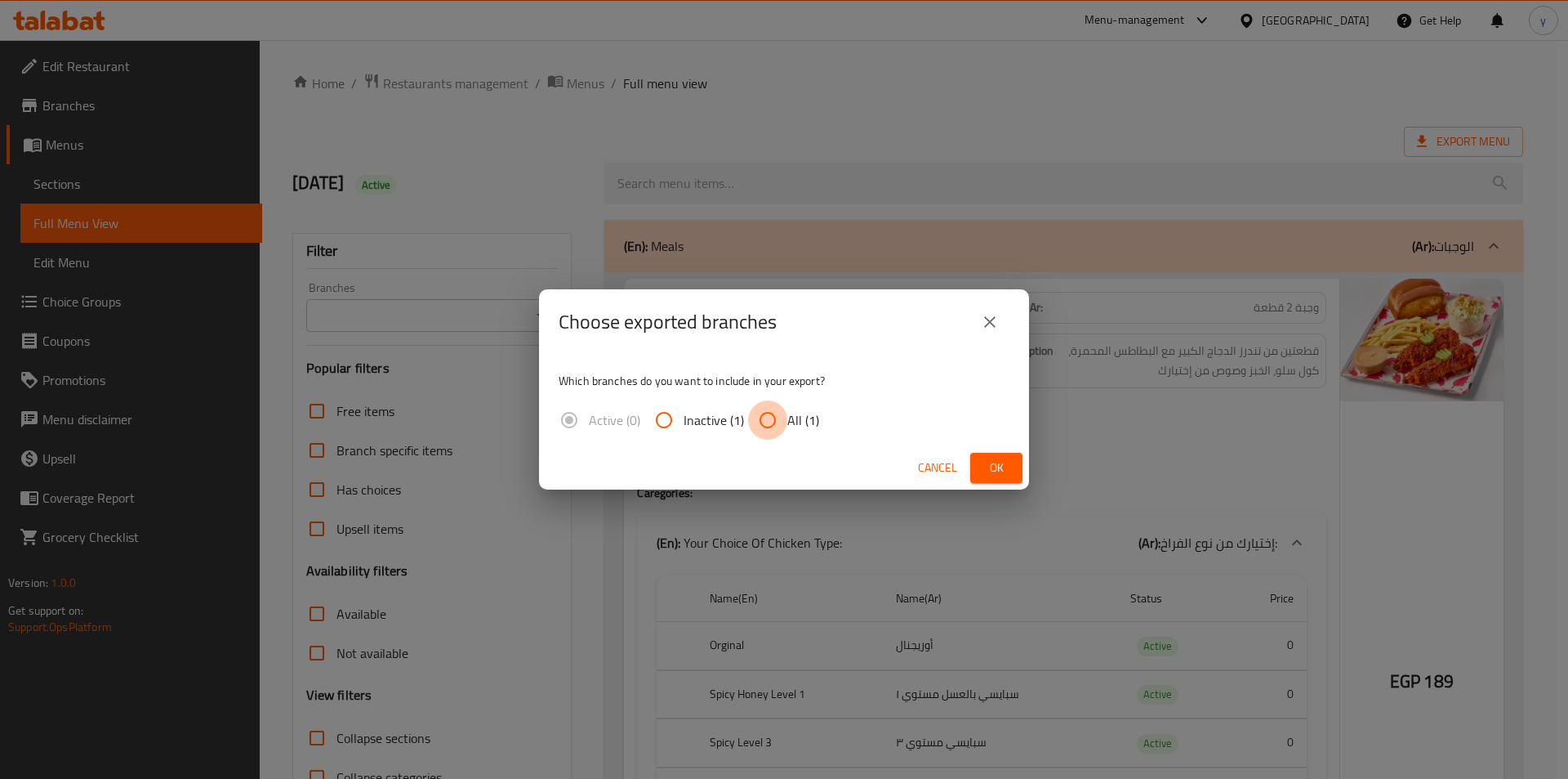
click at [783, 427] on input "All (1)" at bounding box center [768, 420] width 39 height 39
radio input "true"
click at [980, 471] on button "Ok" at bounding box center [996, 468] width 52 height 30
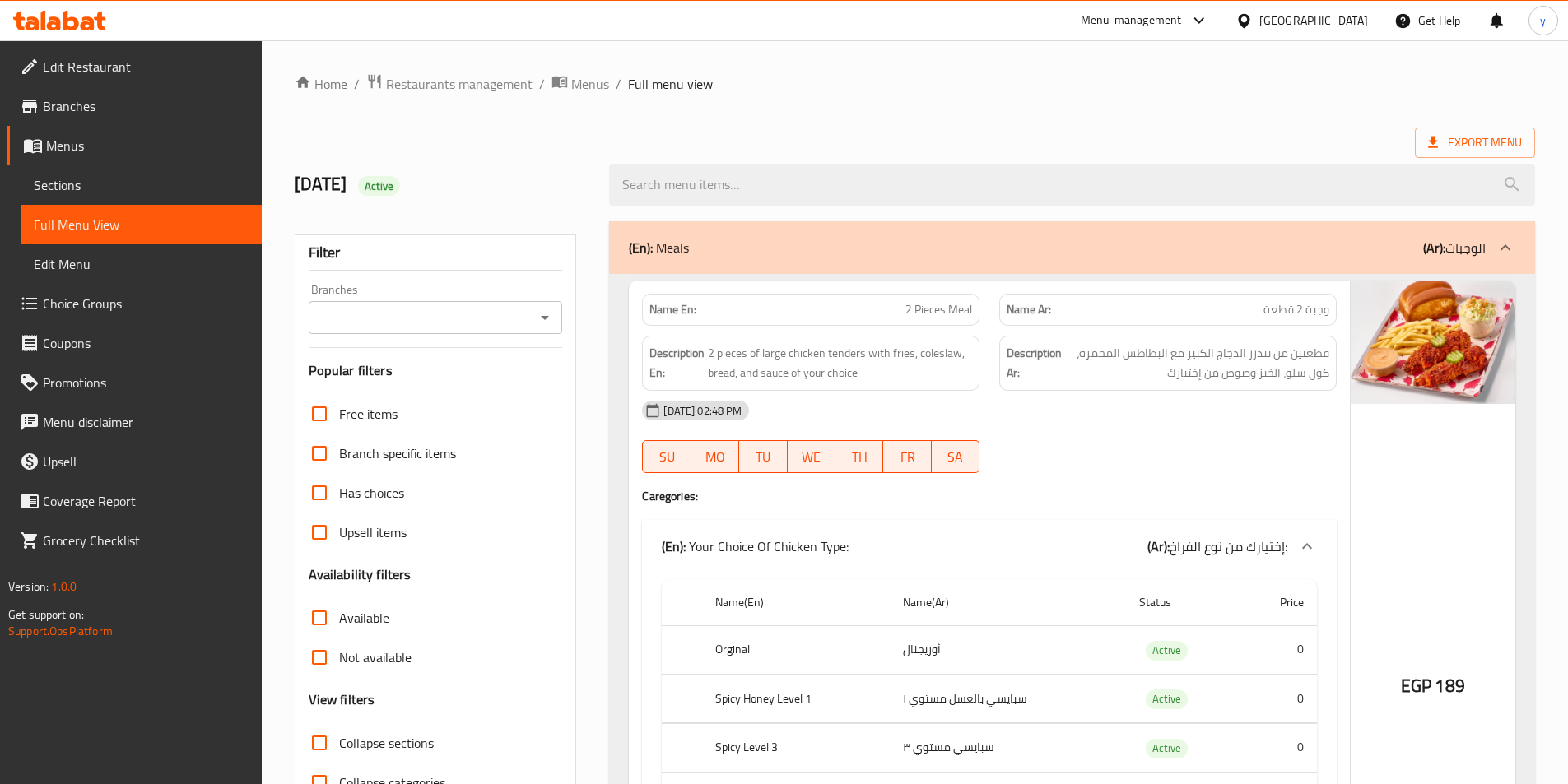
click at [540, 311] on icon "Open" at bounding box center [545, 318] width 20 height 20
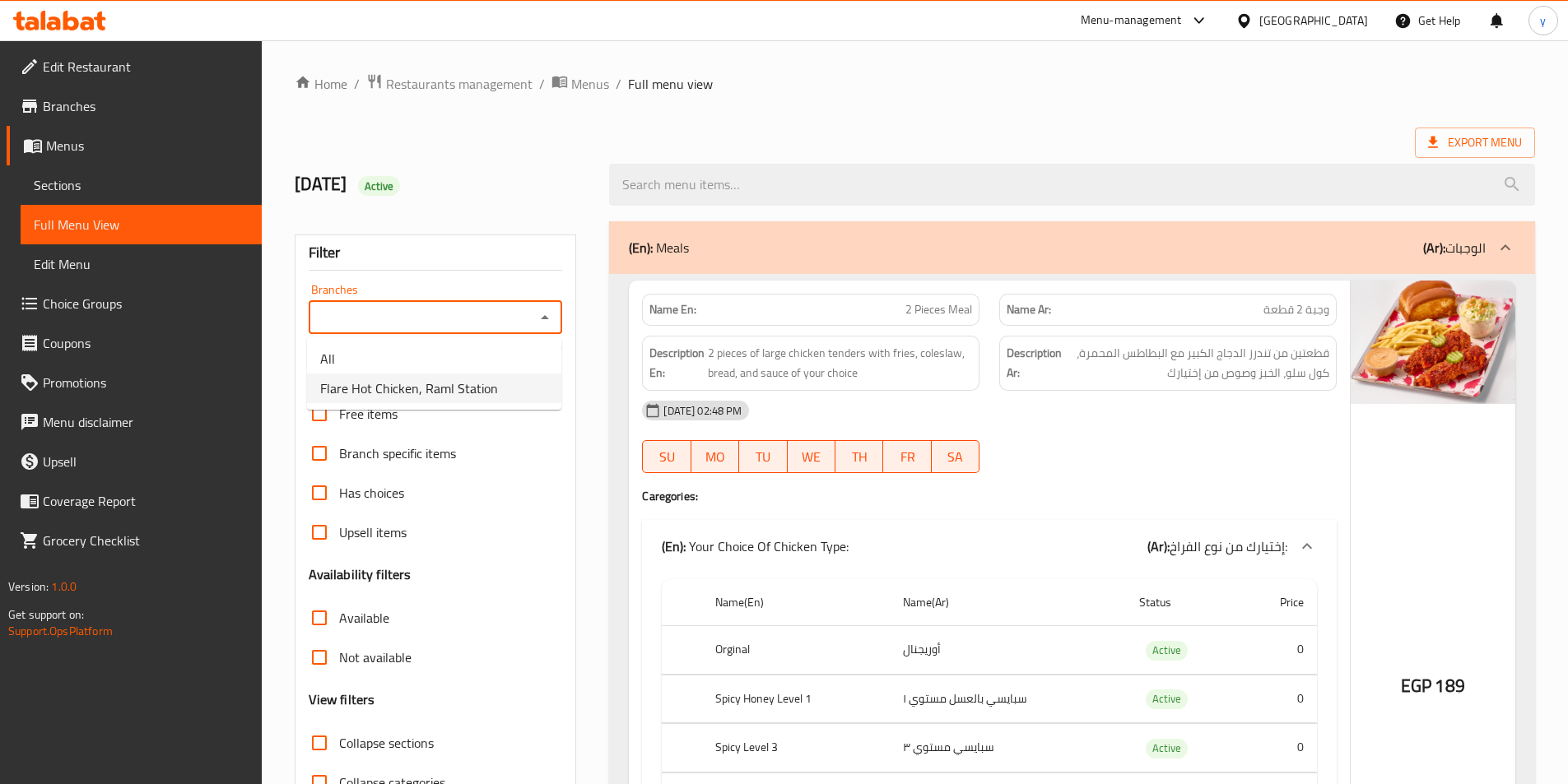
click at [440, 389] on span "Flare Hot Chicken, Raml Station" at bounding box center [410, 388] width 178 height 20
type input "Flare Hot Chicken, Raml Station"
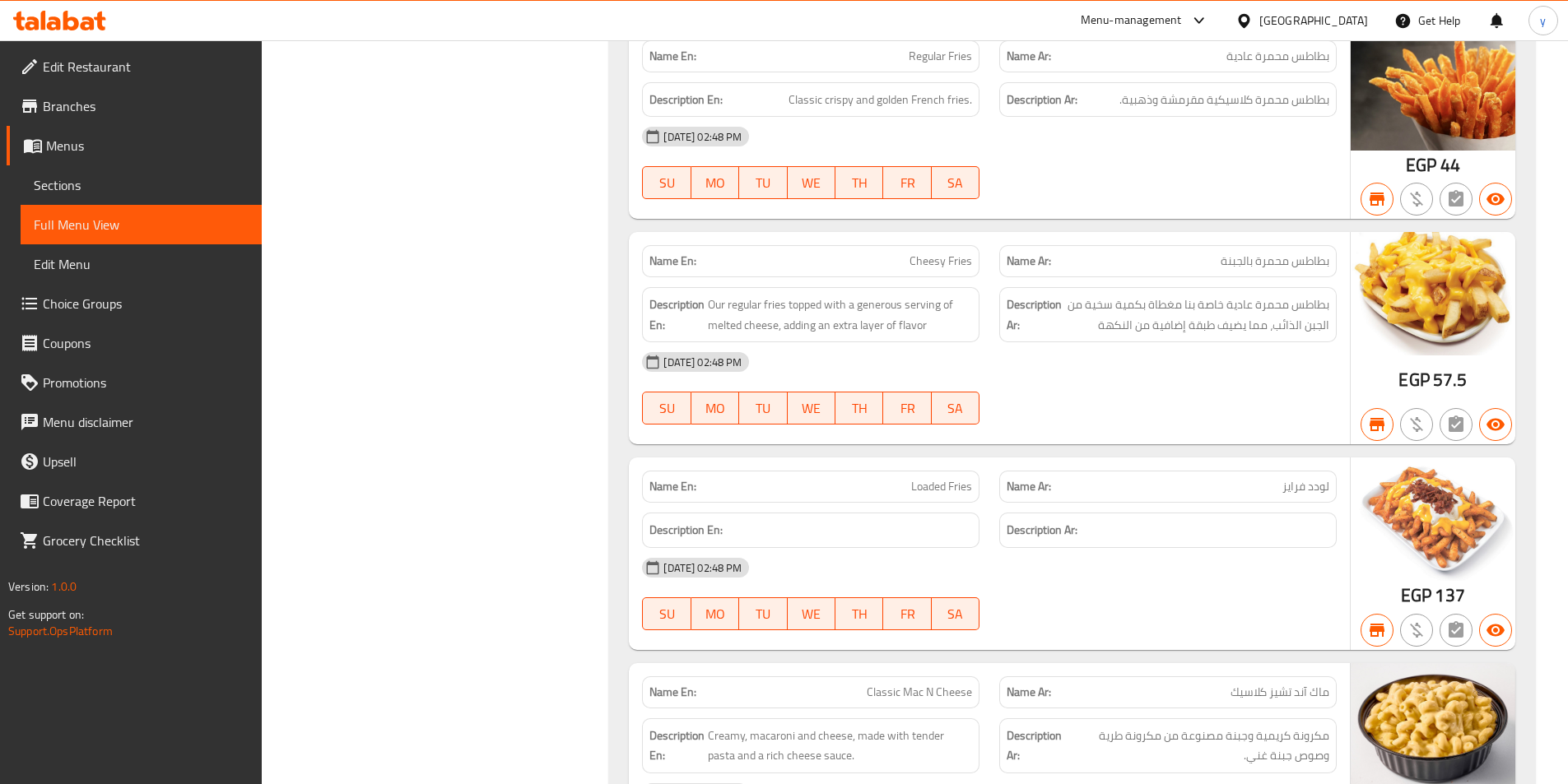
scroll to position [6342, 0]
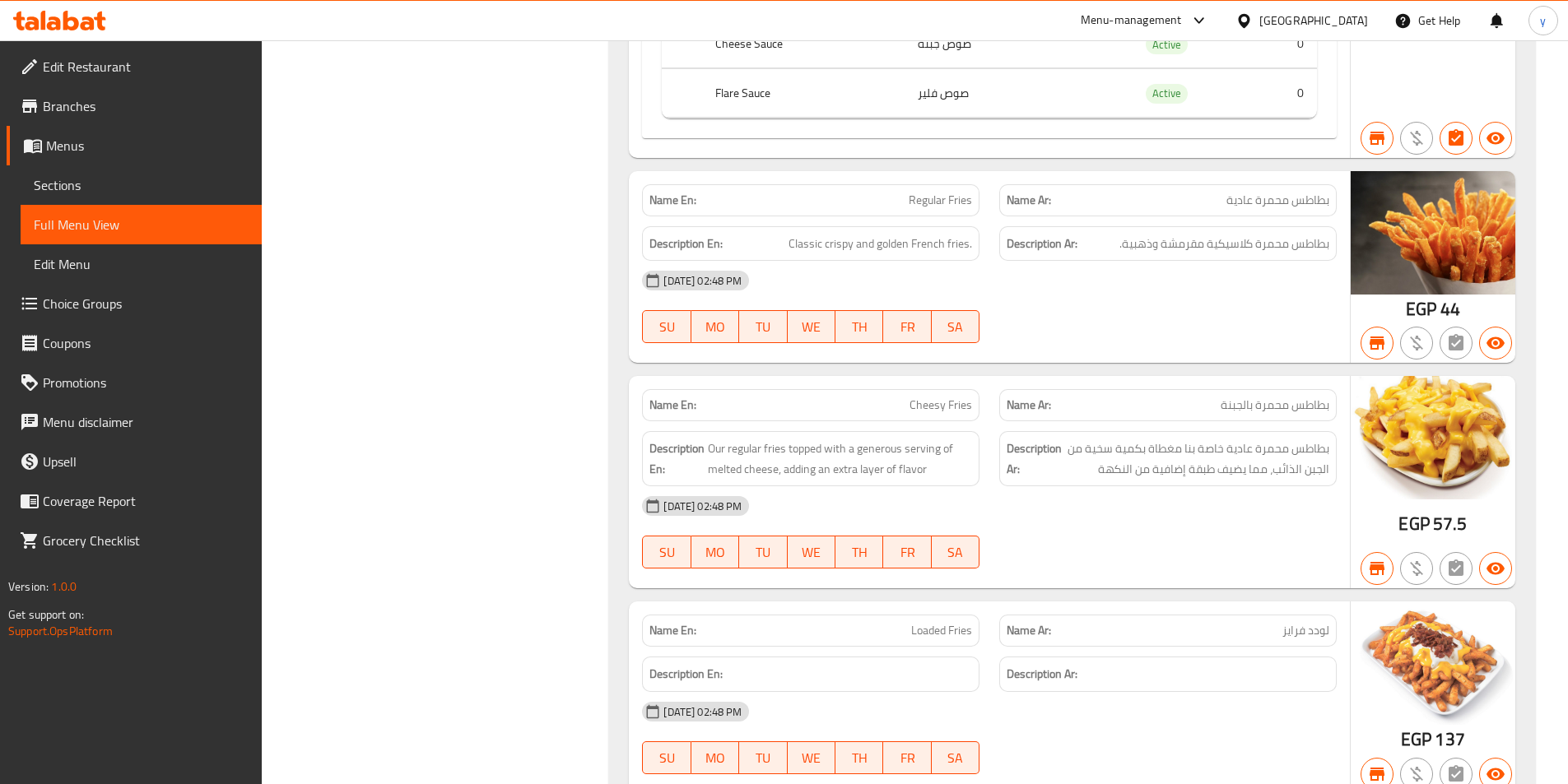
click at [77, 161] on link "Menus" at bounding box center [134, 145] width 256 height 39
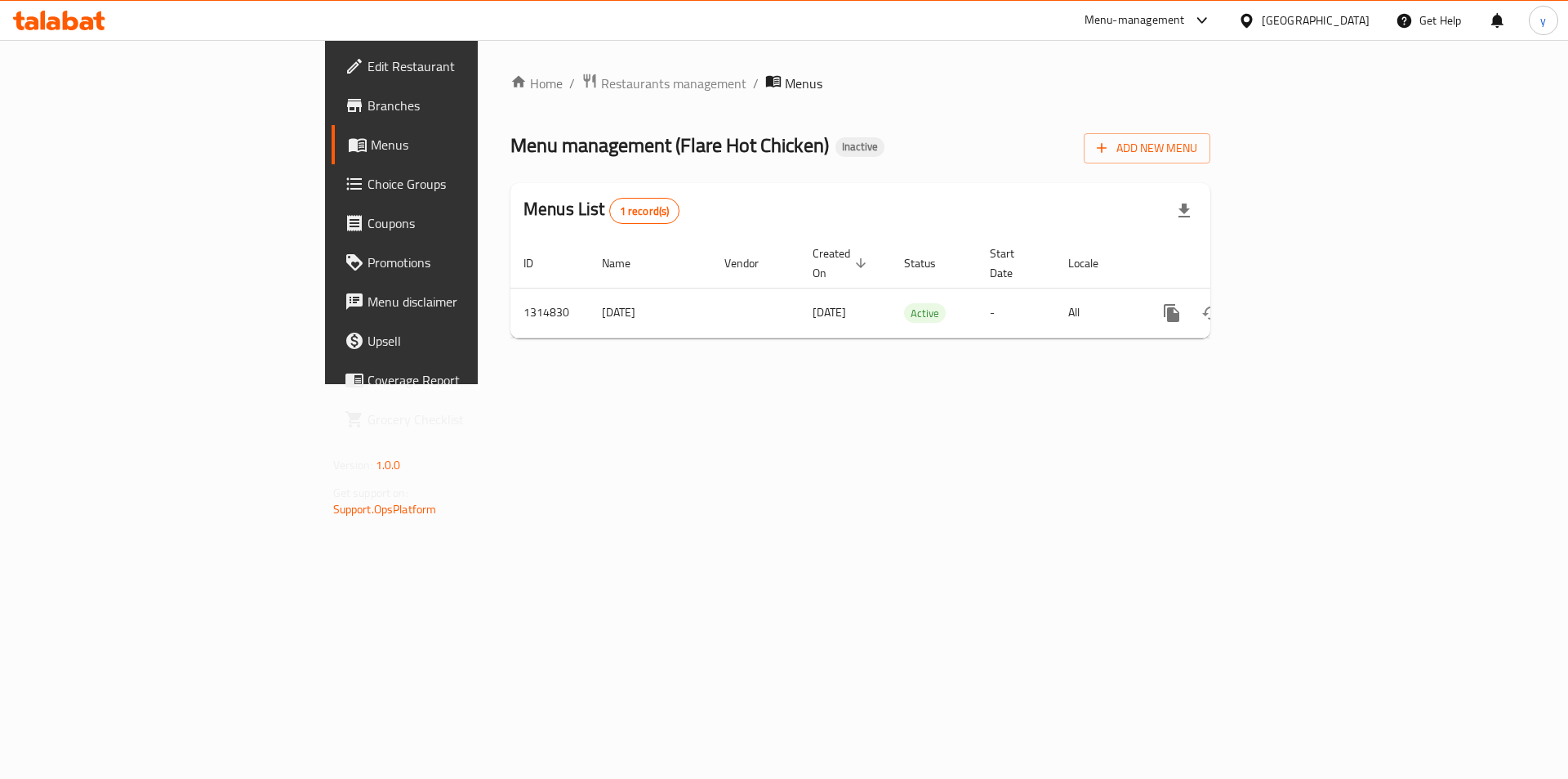
click at [368, 103] on span "Branches" at bounding box center [471, 105] width 207 height 19
